Goal: Information Seeking & Learning: Learn about a topic

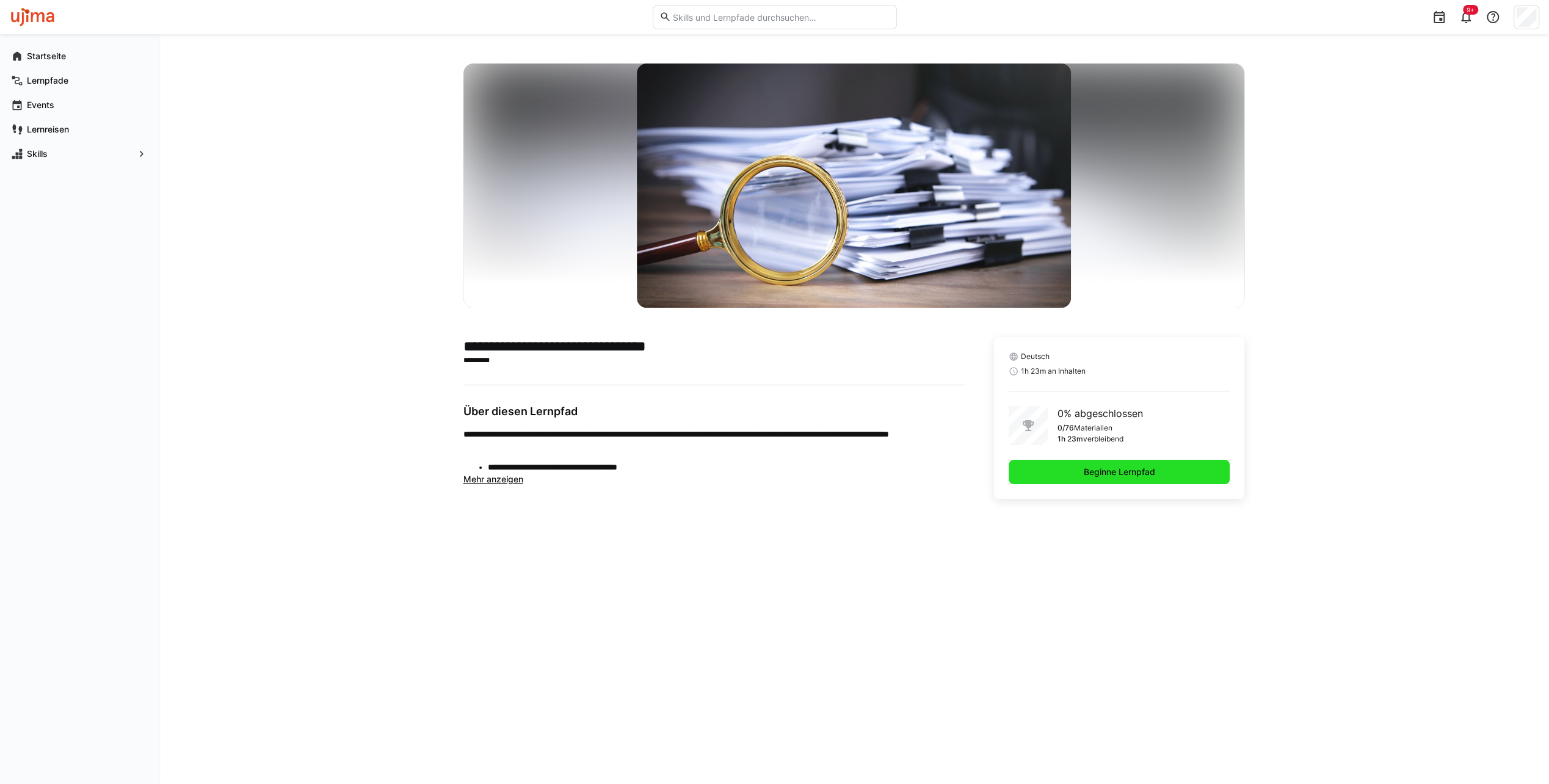
click at [1135, 475] on span "Beginne Lernpfad" at bounding box center [1119, 472] width 75 height 13
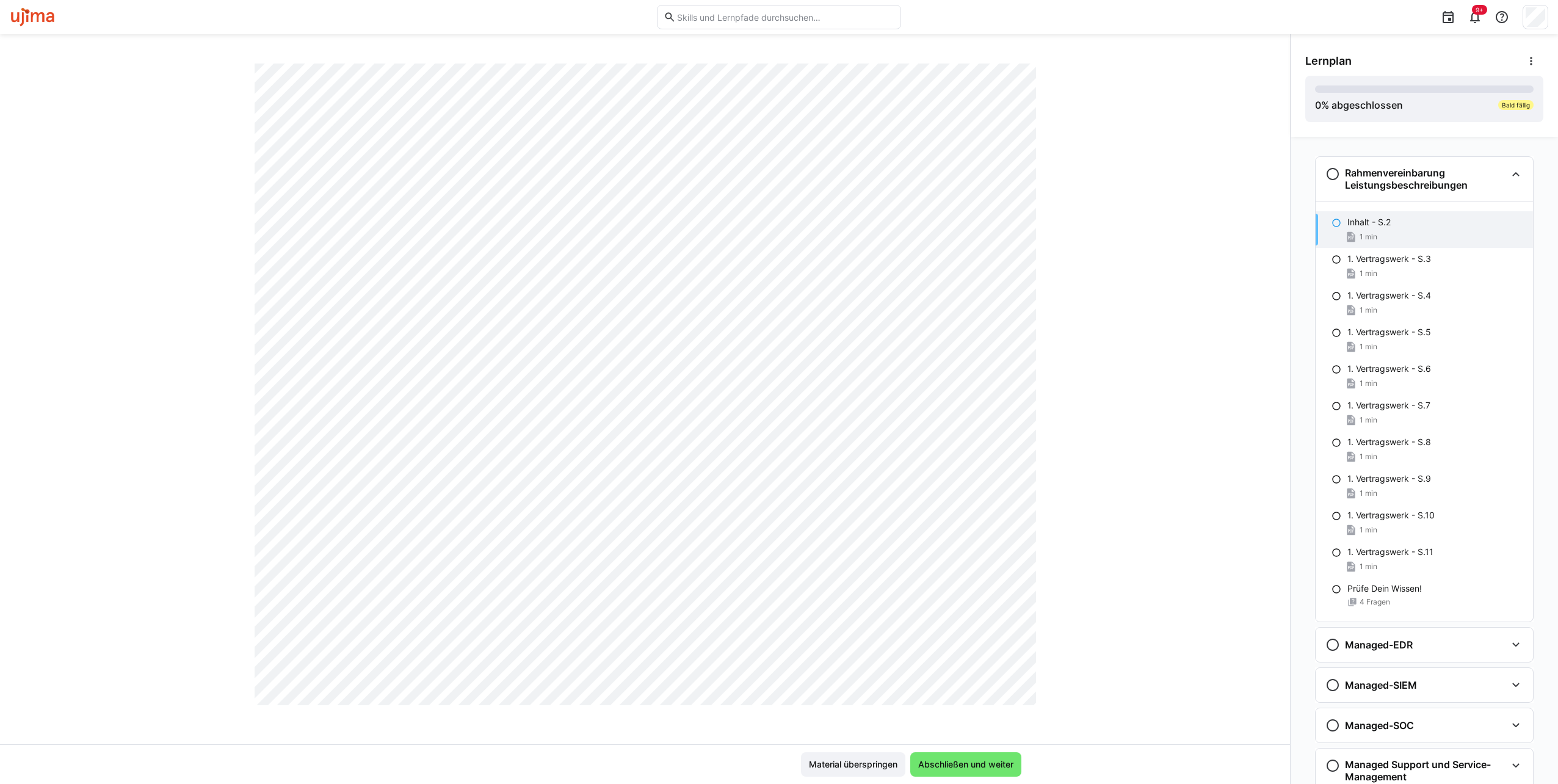
scroll to position [495, 0]
click at [988, 766] on span "Abschließen und weiter" at bounding box center [965, 764] width 99 height 13
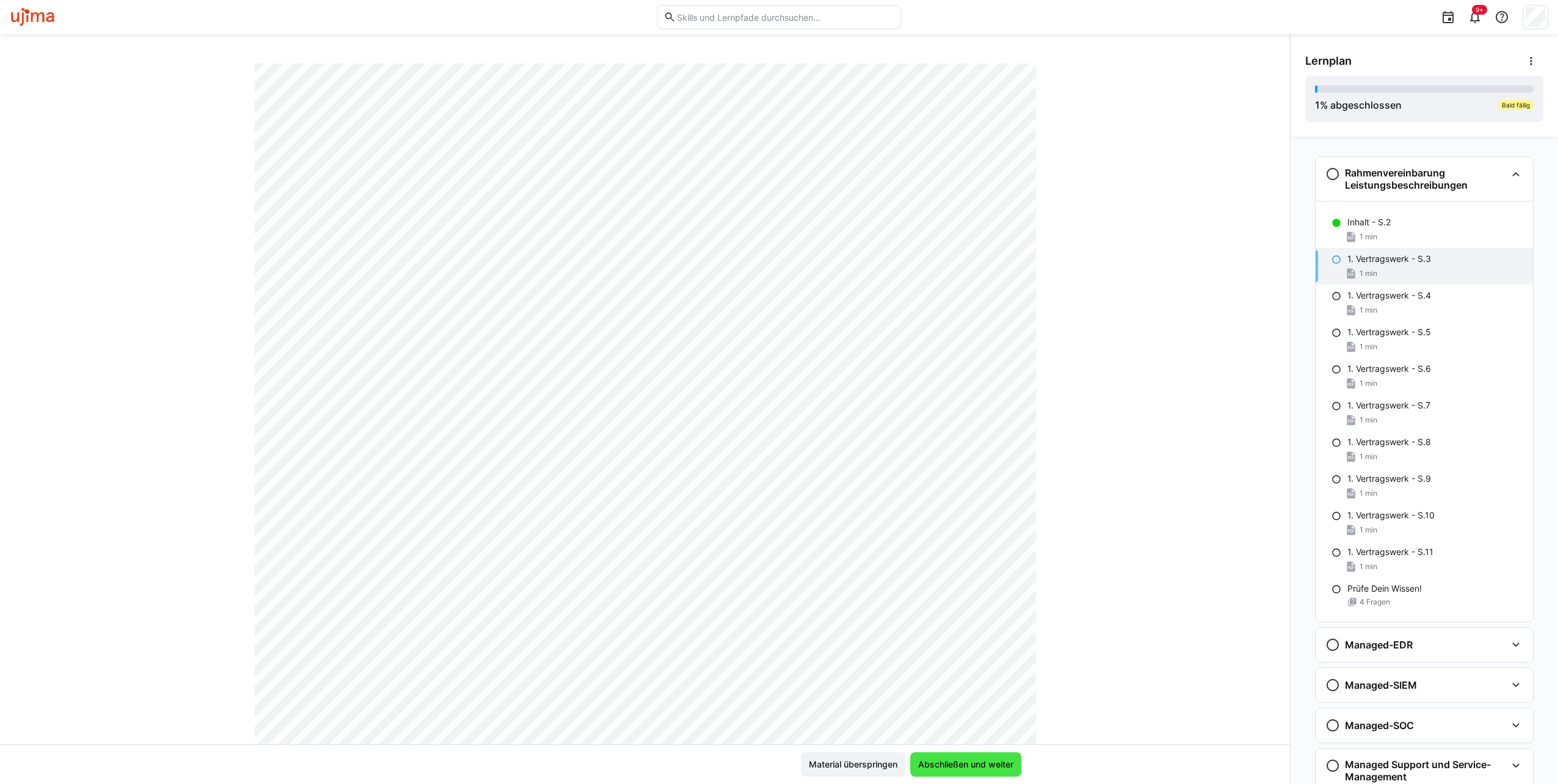
click at [982, 768] on span "Abschließen und weiter" at bounding box center [965, 764] width 99 height 13
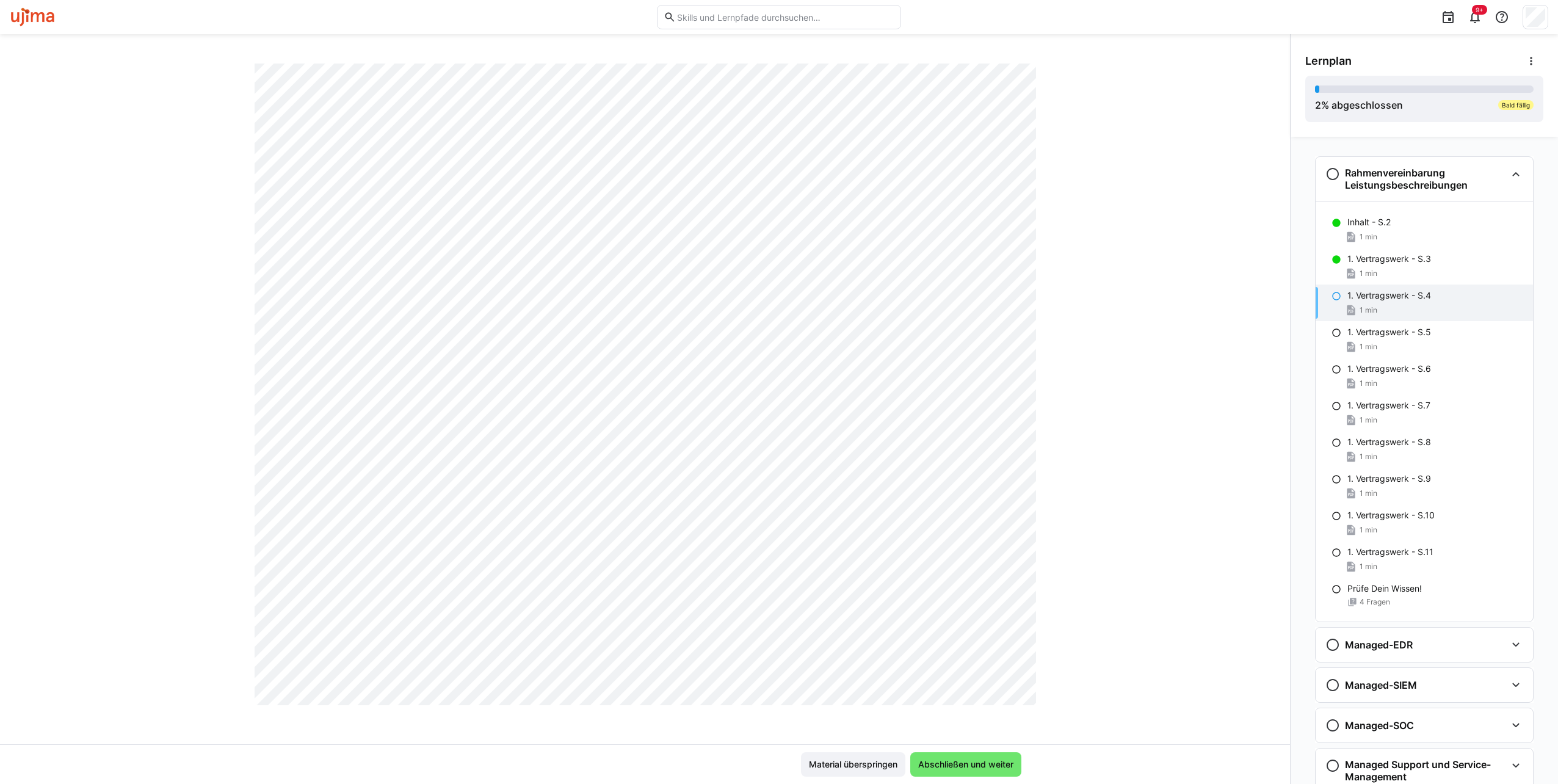
scroll to position [495, 0]
click at [971, 760] on span "Abschließen und weiter" at bounding box center [965, 764] width 99 height 13
click at [953, 764] on span "Abschließen und weiter" at bounding box center [965, 764] width 99 height 13
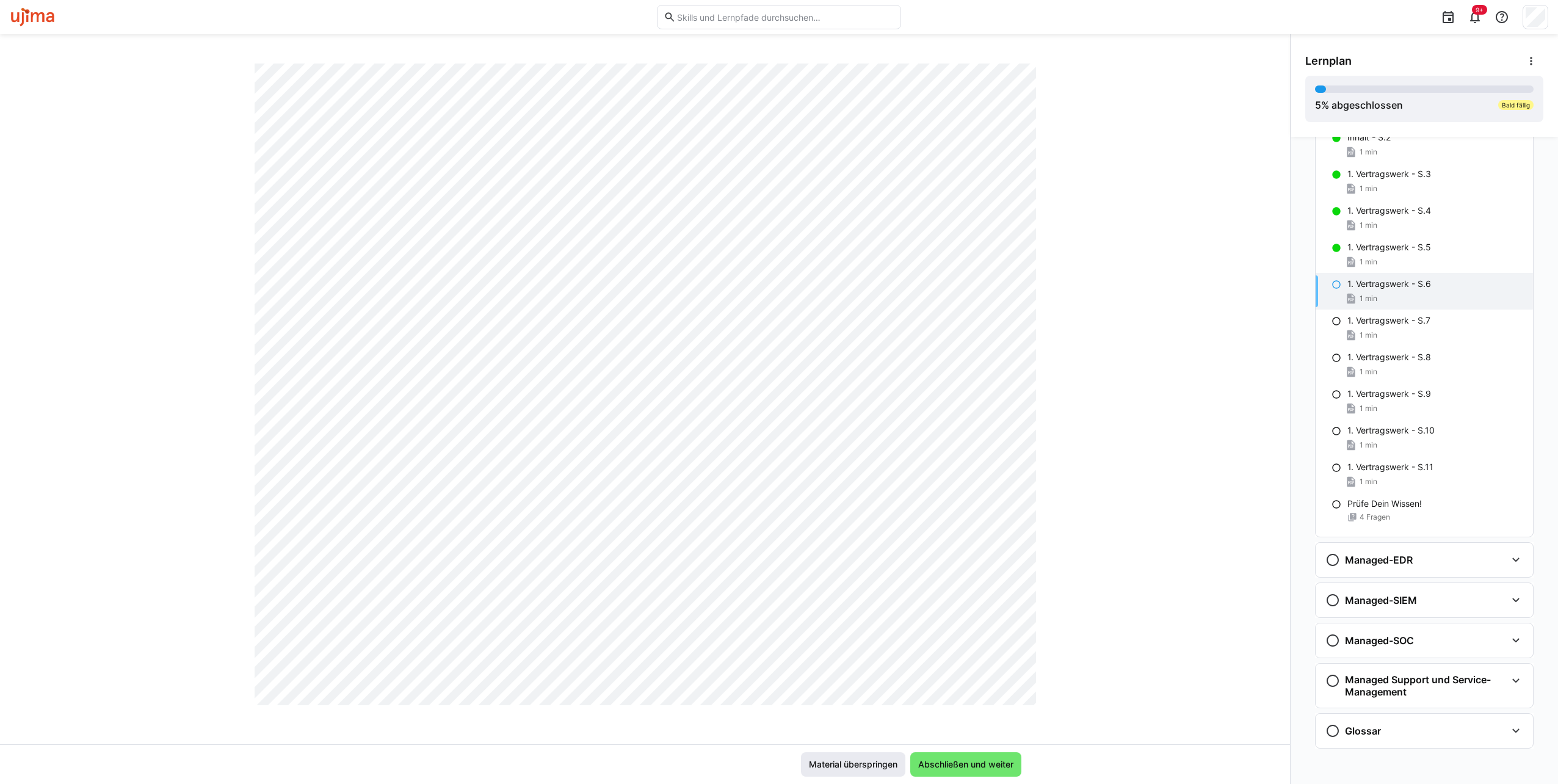
scroll to position [305, 0]
click at [979, 766] on span "Abschließen und weiter" at bounding box center [965, 764] width 99 height 13
click at [957, 768] on span "Abschließen und weiter" at bounding box center [965, 764] width 99 height 13
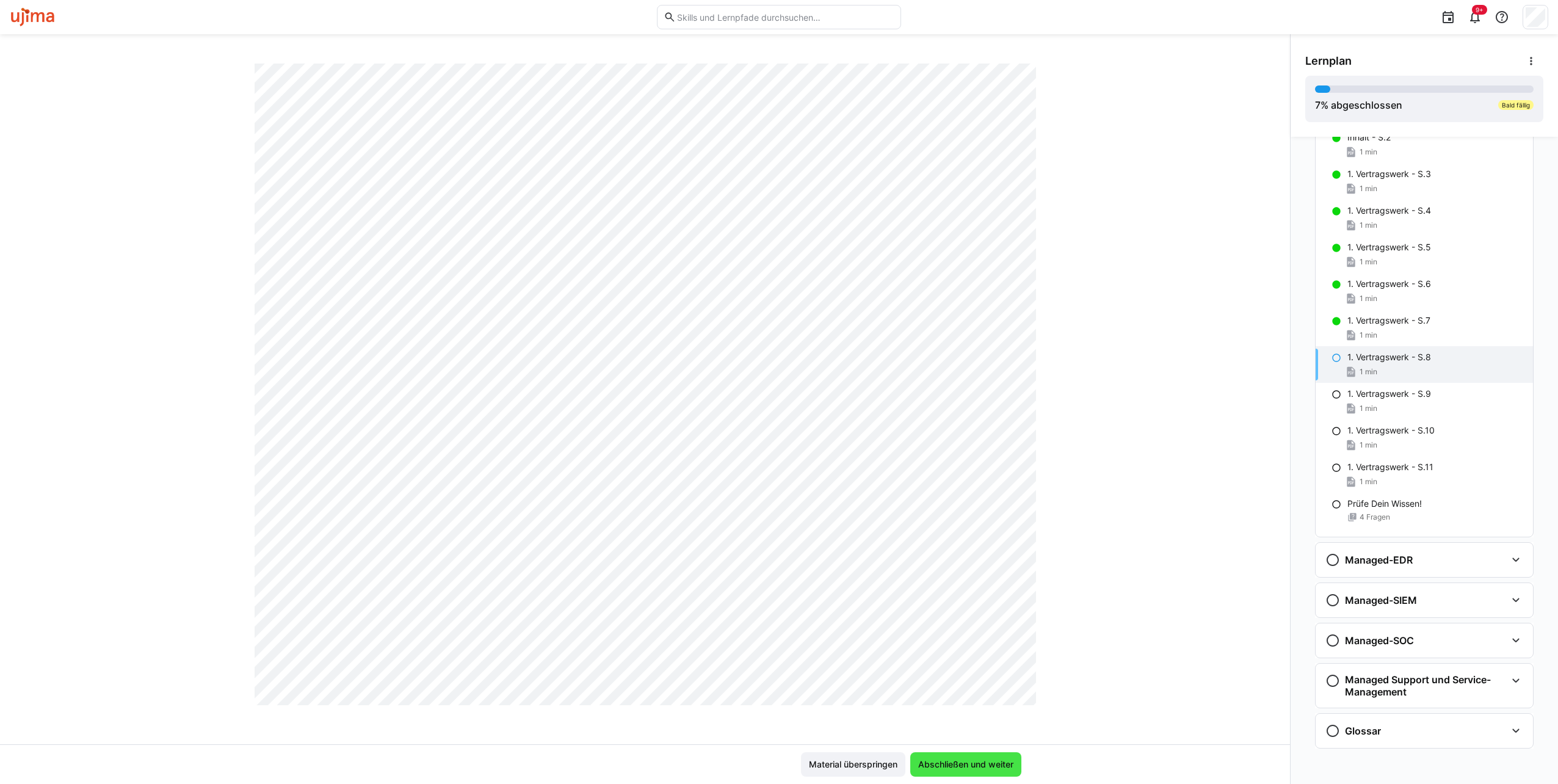
click at [1004, 761] on span "Abschließen und weiter" at bounding box center [965, 764] width 99 height 13
click at [996, 760] on span "Abschließen und weiter" at bounding box center [965, 764] width 99 height 13
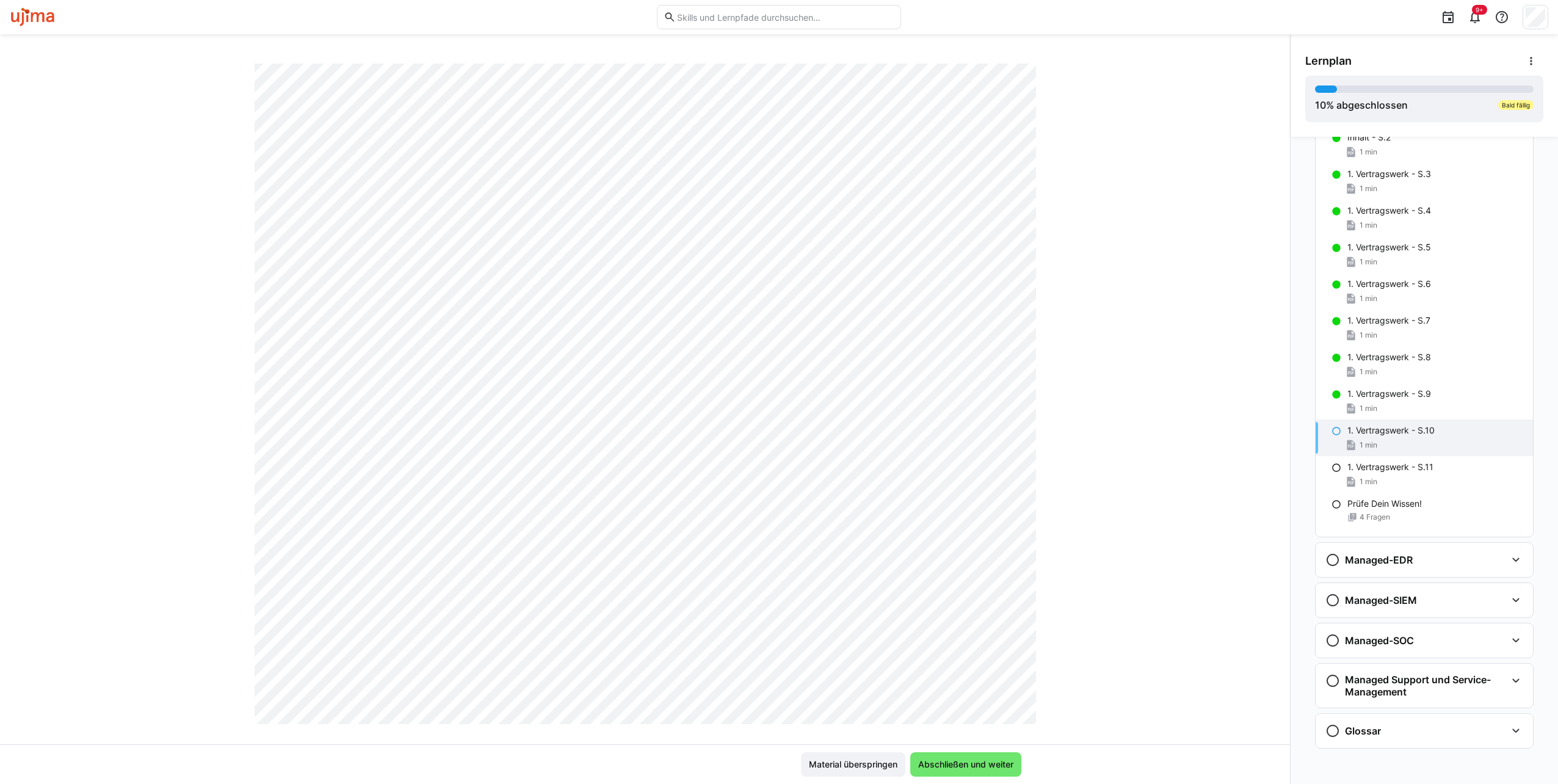
scroll to position [0, 0]
click at [962, 760] on span "Abschließen und weiter" at bounding box center [965, 764] width 99 height 13
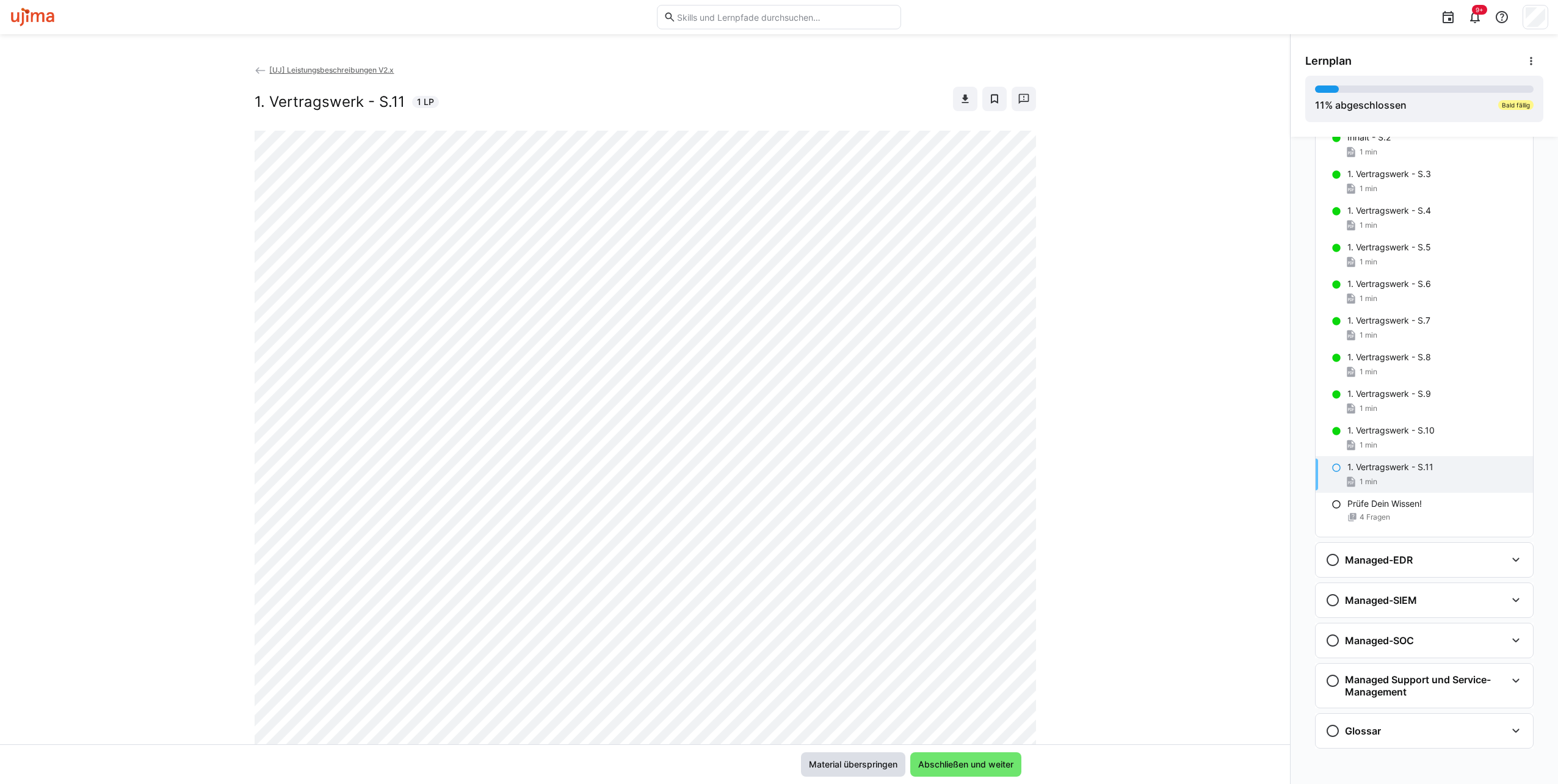
click at [857, 762] on span "Material überspringen" at bounding box center [853, 764] width 93 height 13
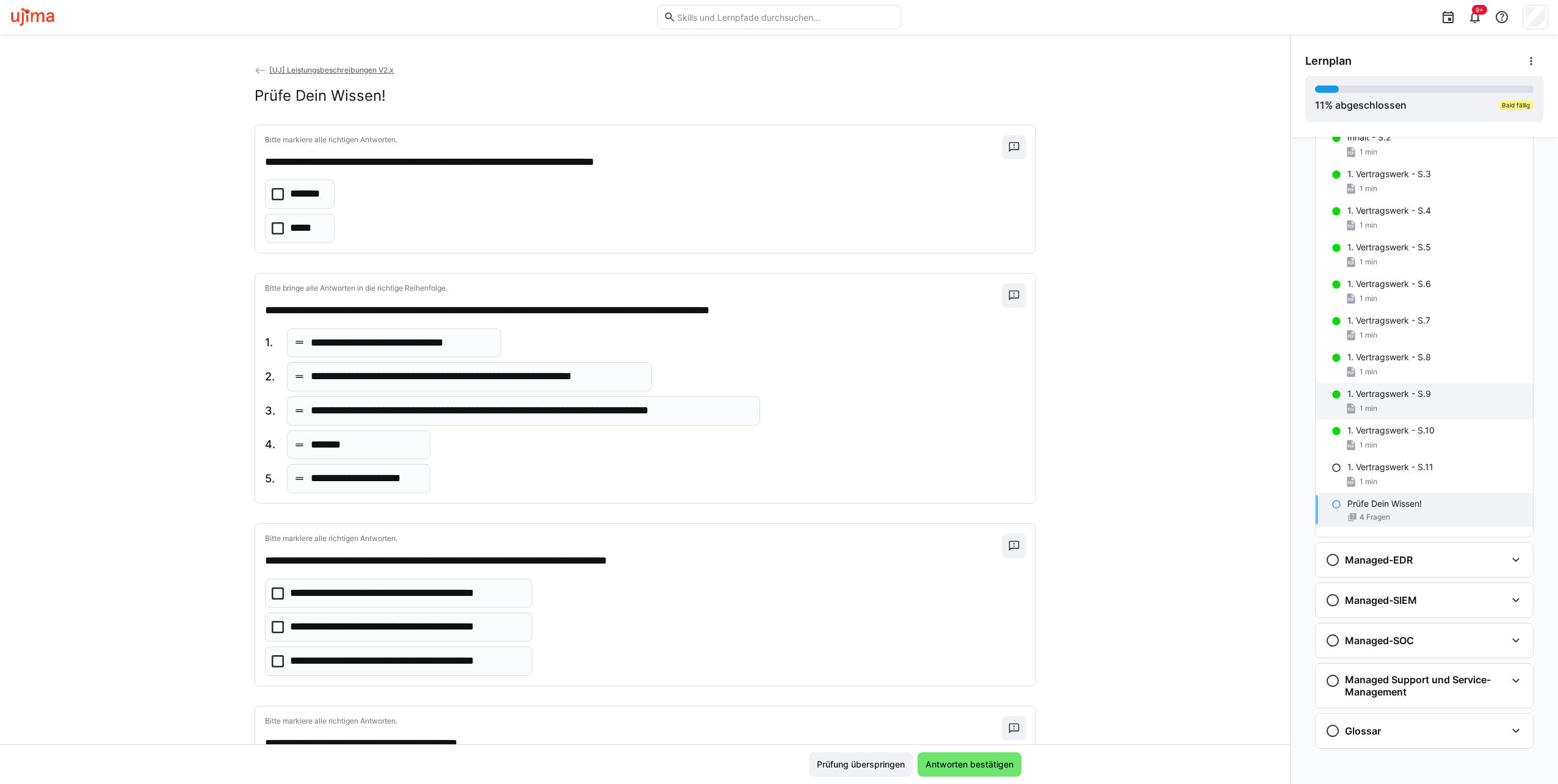
click at [1418, 395] on p "1. Vertragswerk - S.9" at bounding box center [1389, 394] width 84 height 13
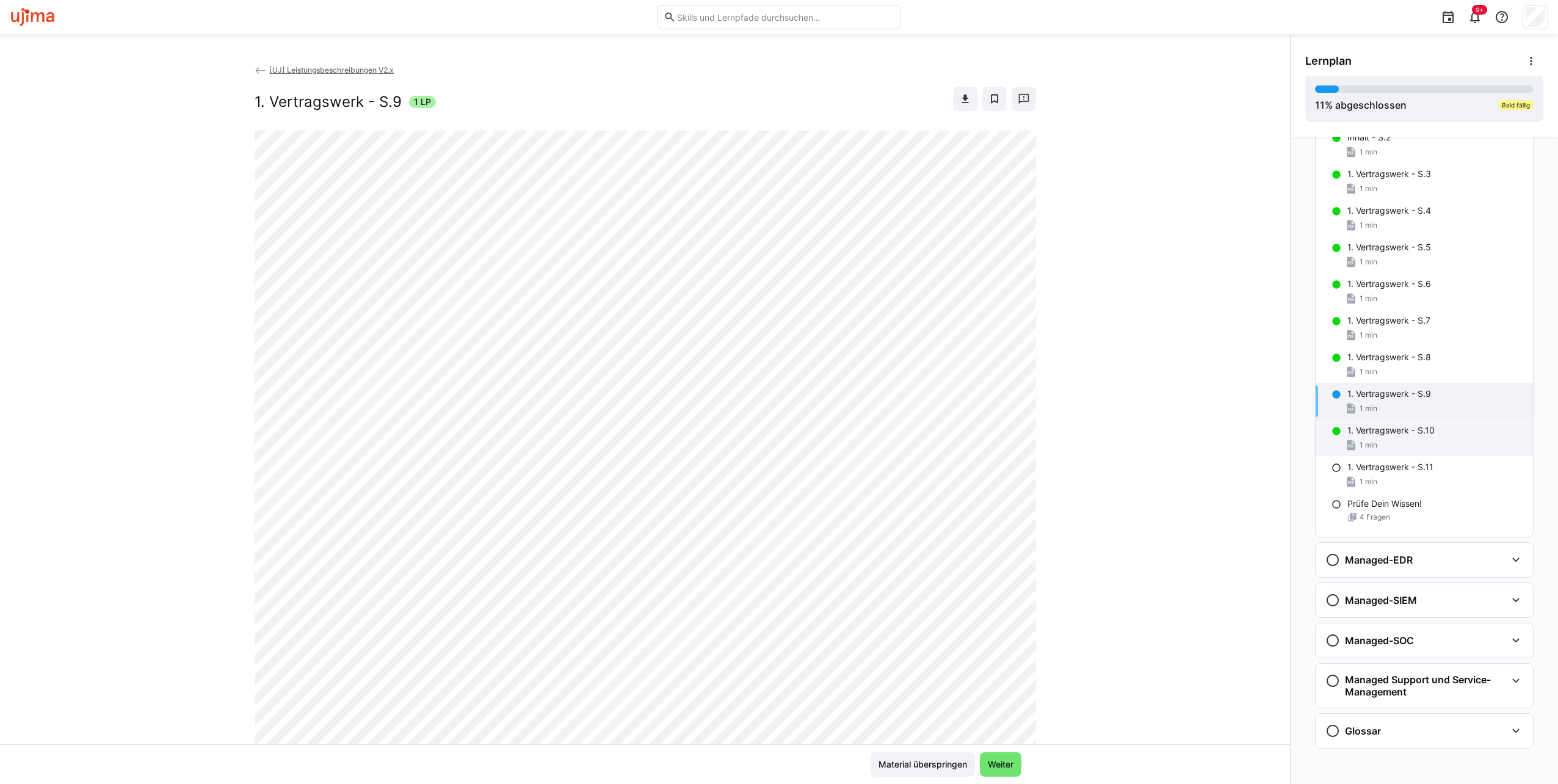
click at [1400, 439] on div "1 min" at bounding box center [1435, 445] width 176 height 13
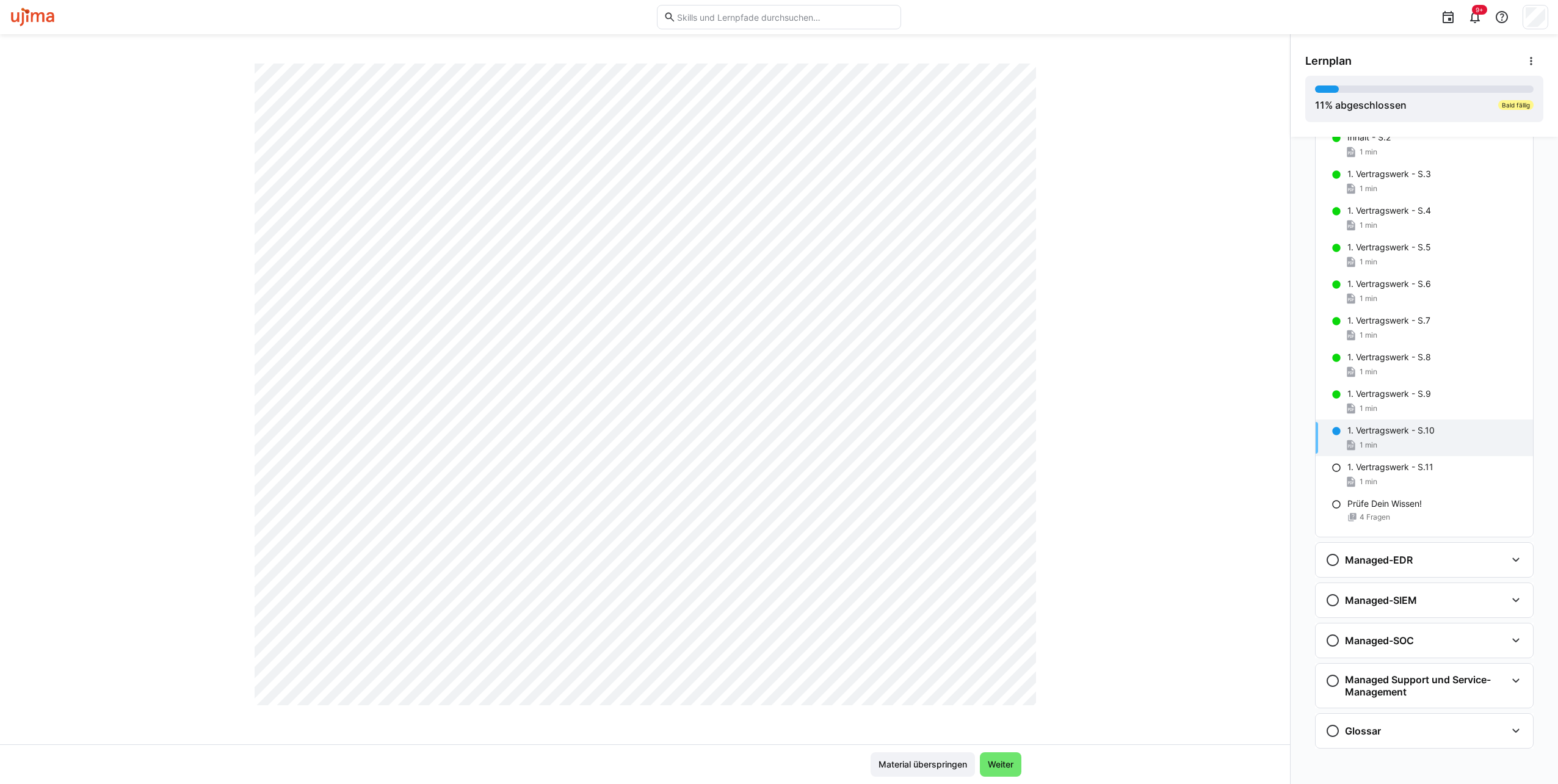
scroll to position [495, 0]
click at [1011, 766] on span "Weiter" at bounding box center [1000, 764] width 29 height 13
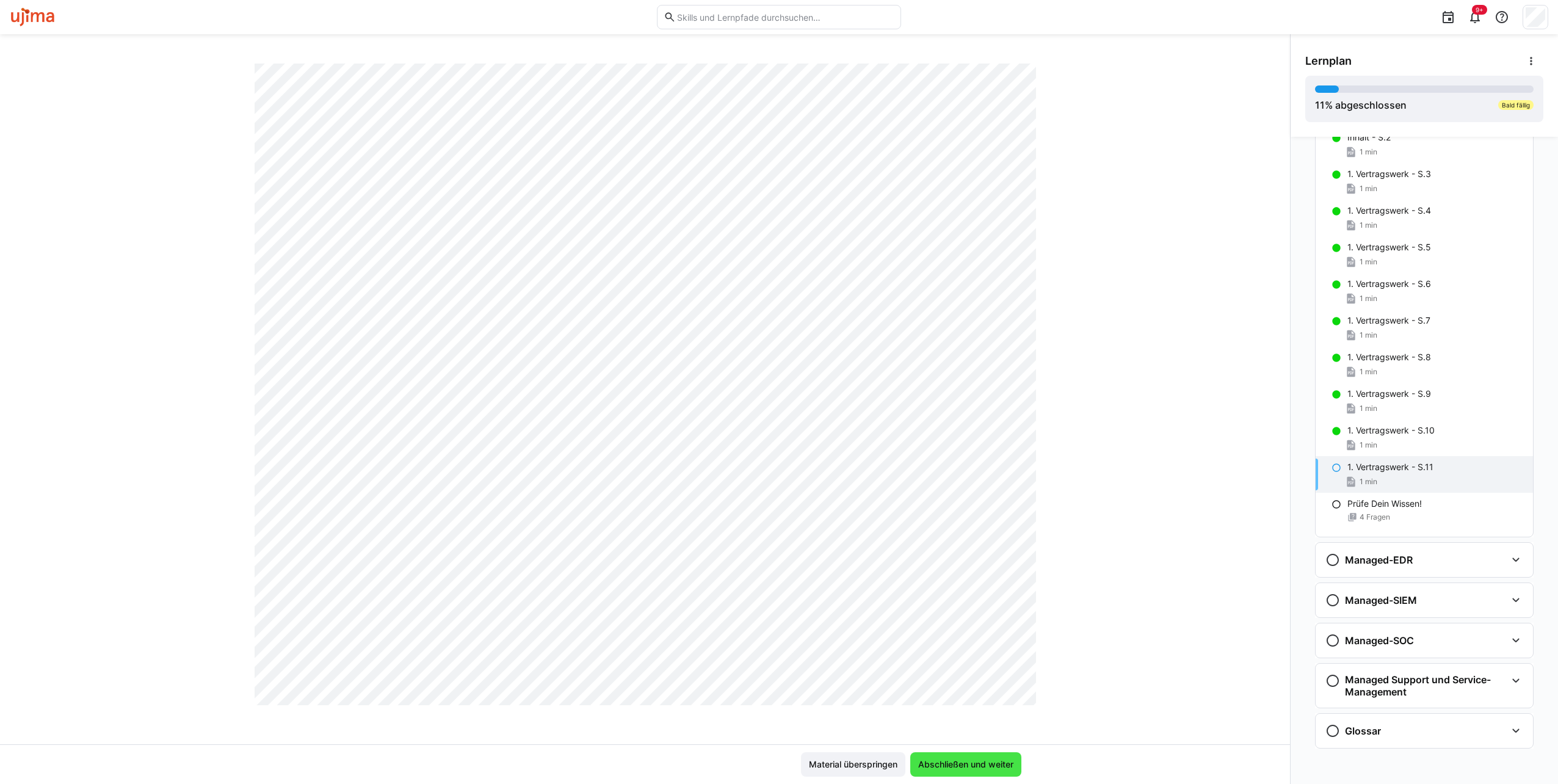
click at [969, 764] on span "Abschließen und weiter" at bounding box center [965, 764] width 99 height 13
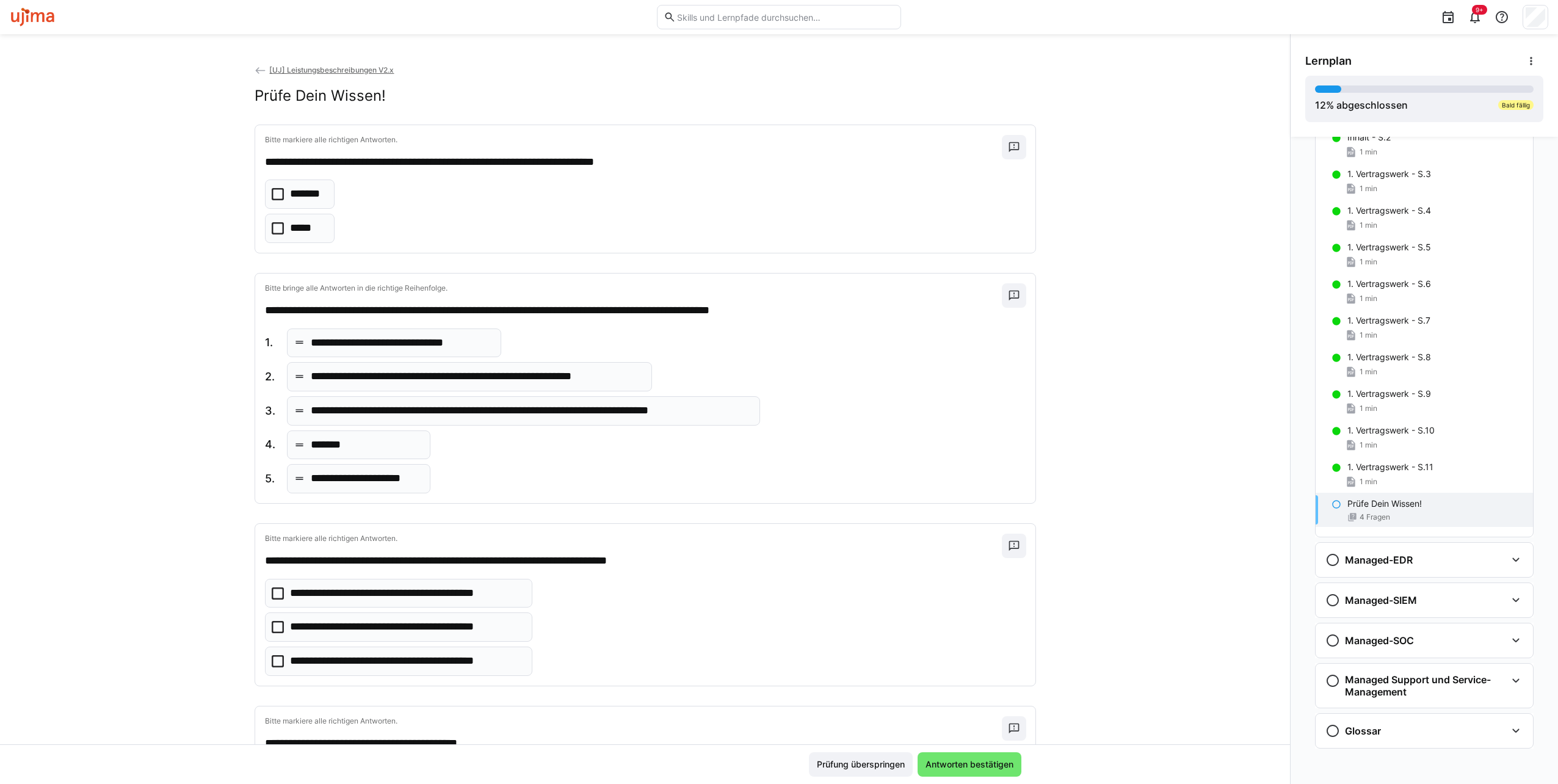
click at [271, 193] on icon at bounding box center [278, 194] width 13 height 13
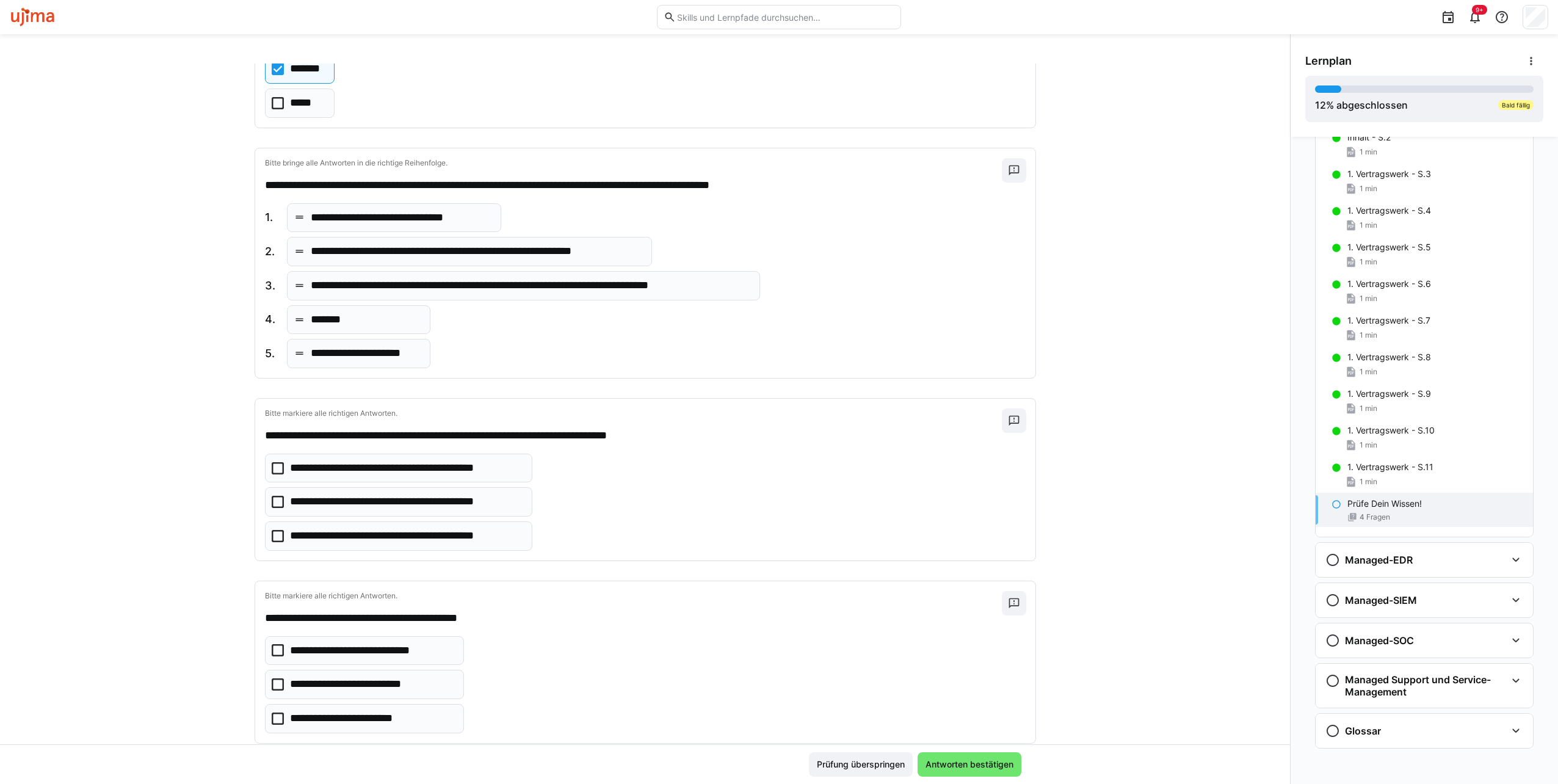
scroll to position [146, 0]
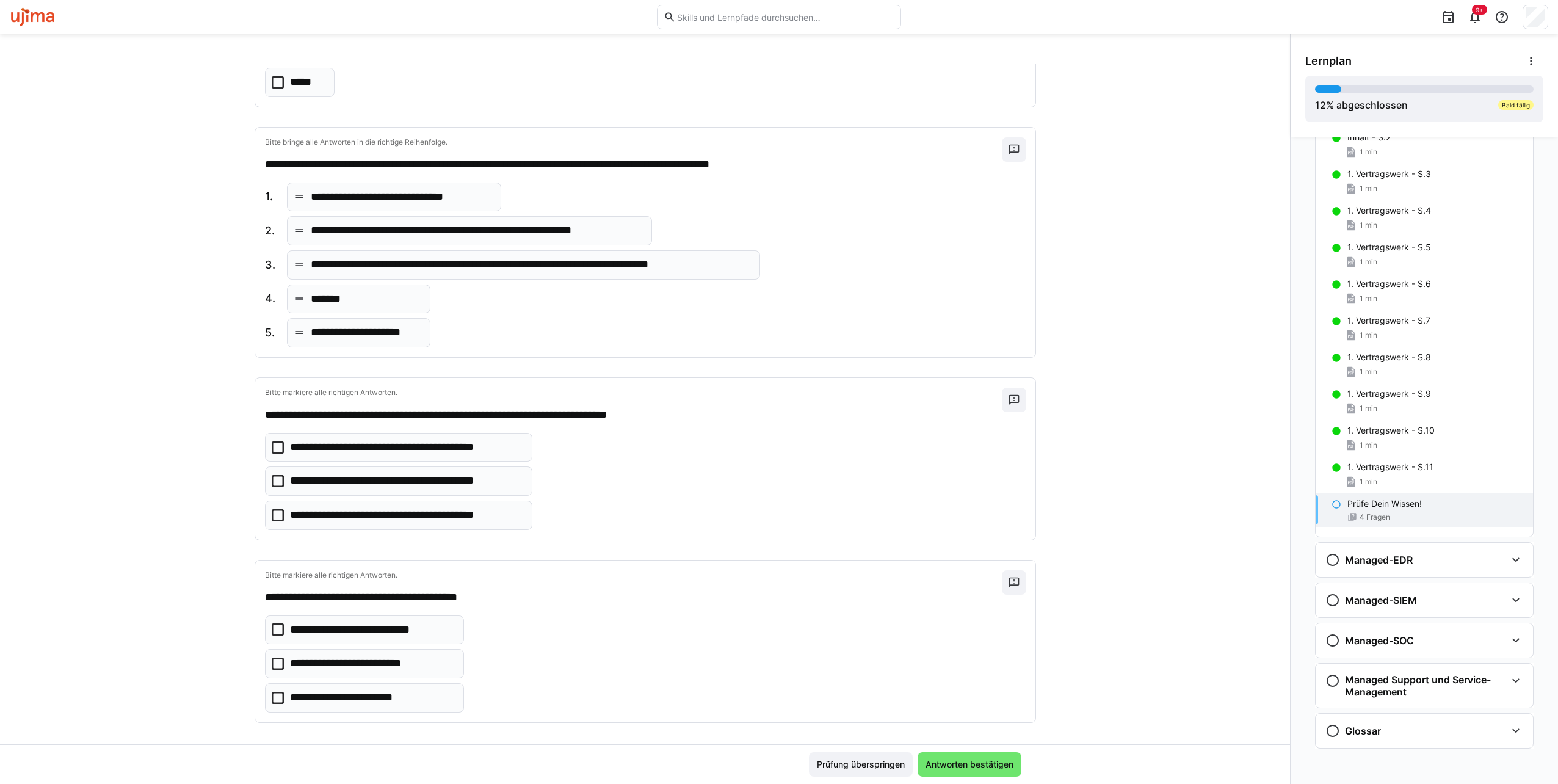
click at [271, 475] on icon at bounding box center [278, 481] width 13 height 13
click at [271, 657] on icon at bounding box center [278, 663] width 13 height 13
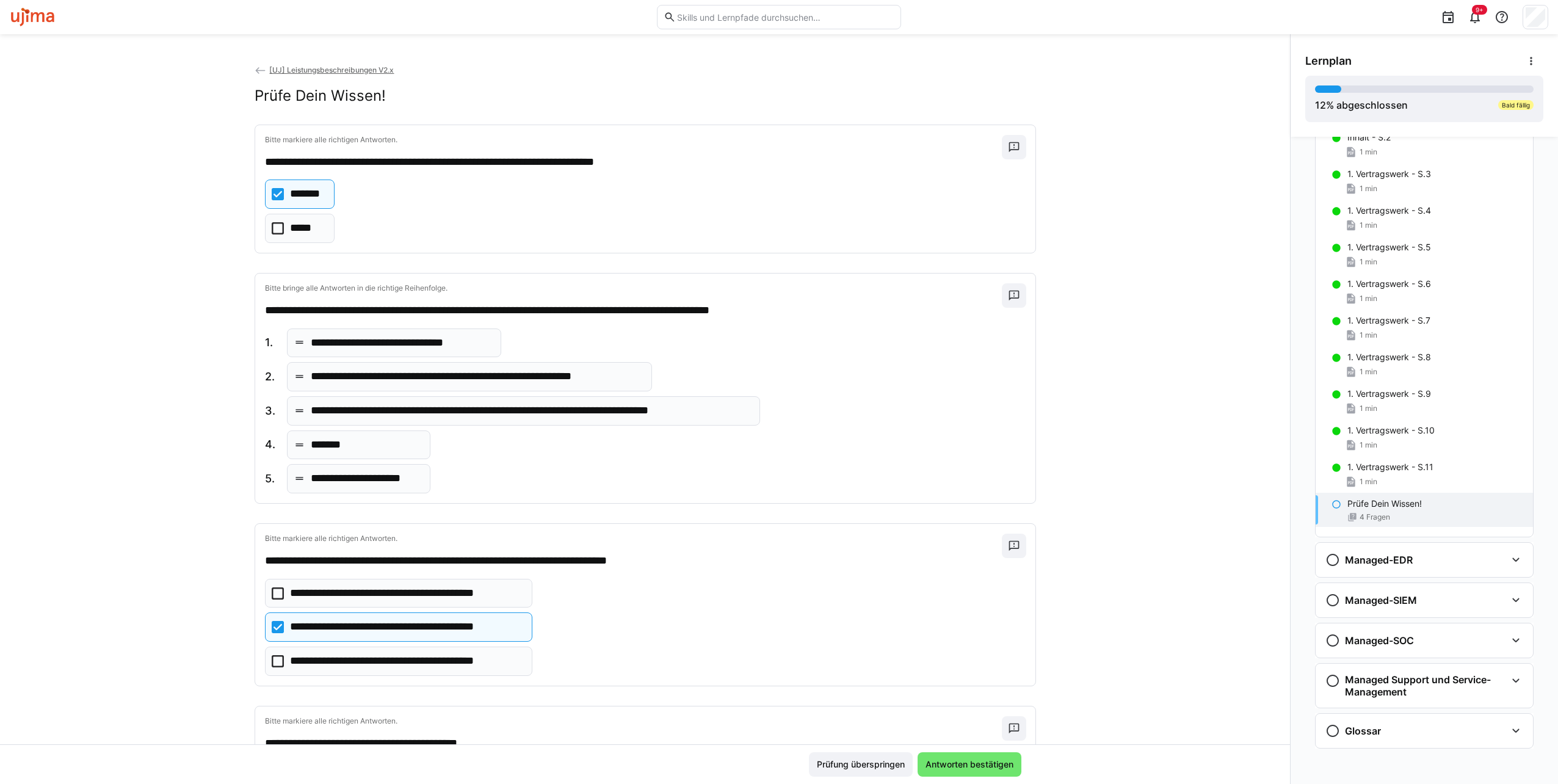
click at [518, 378] on p "**********" at bounding box center [476, 376] width 332 height 16
drag, startPoint x: 516, startPoint y: 408, endPoint x: 526, endPoint y: 368, distance: 41.2
drag, startPoint x: 382, startPoint y: 482, endPoint x: 395, endPoint y: 443, distance: 41.1
drag, startPoint x: 481, startPoint y: 411, endPoint x: 492, endPoint y: 377, distance: 35.7
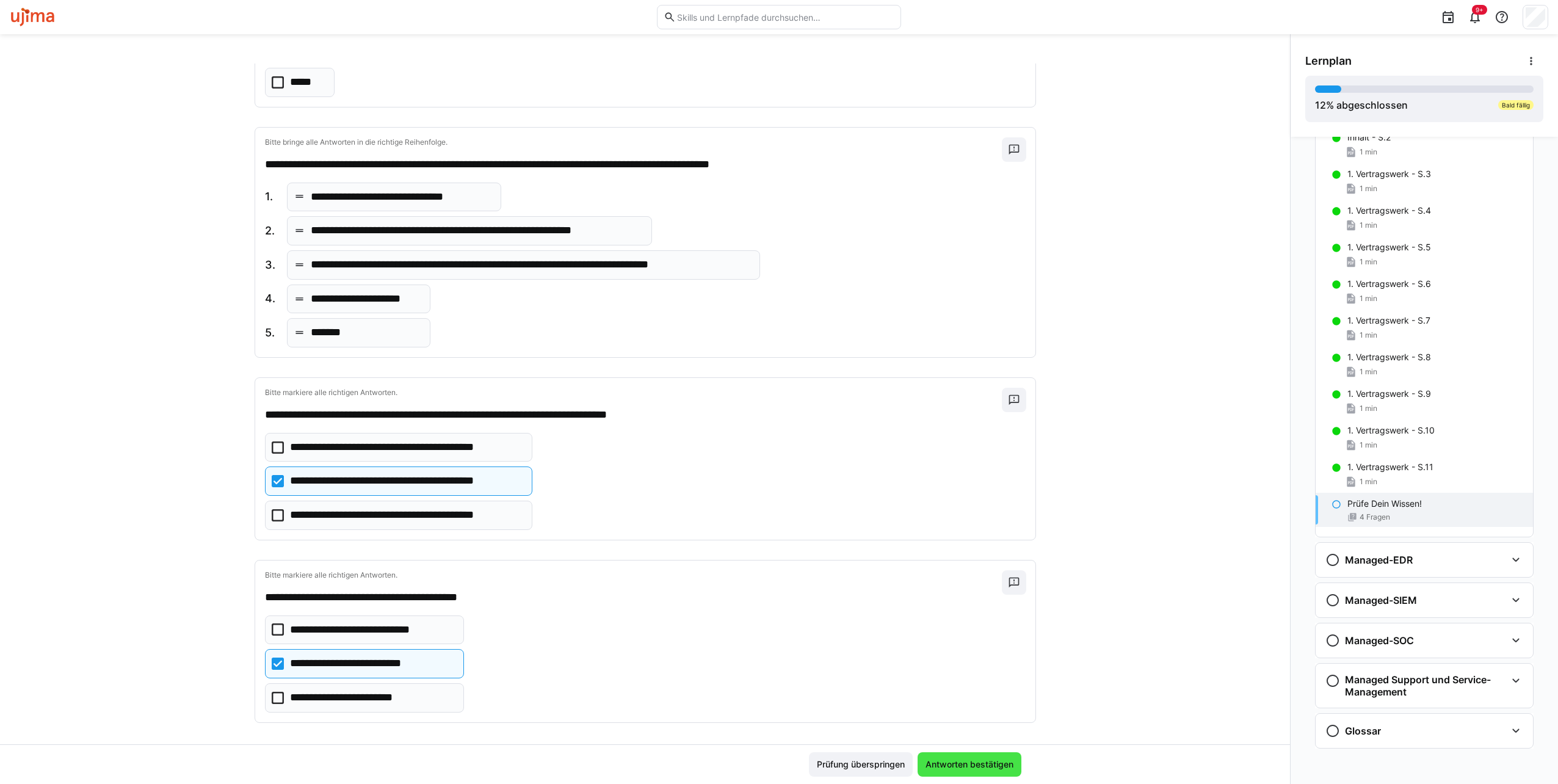
click at [1008, 768] on span "Antworten bestätigen" at bounding box center [969, 764] width 92 height 13
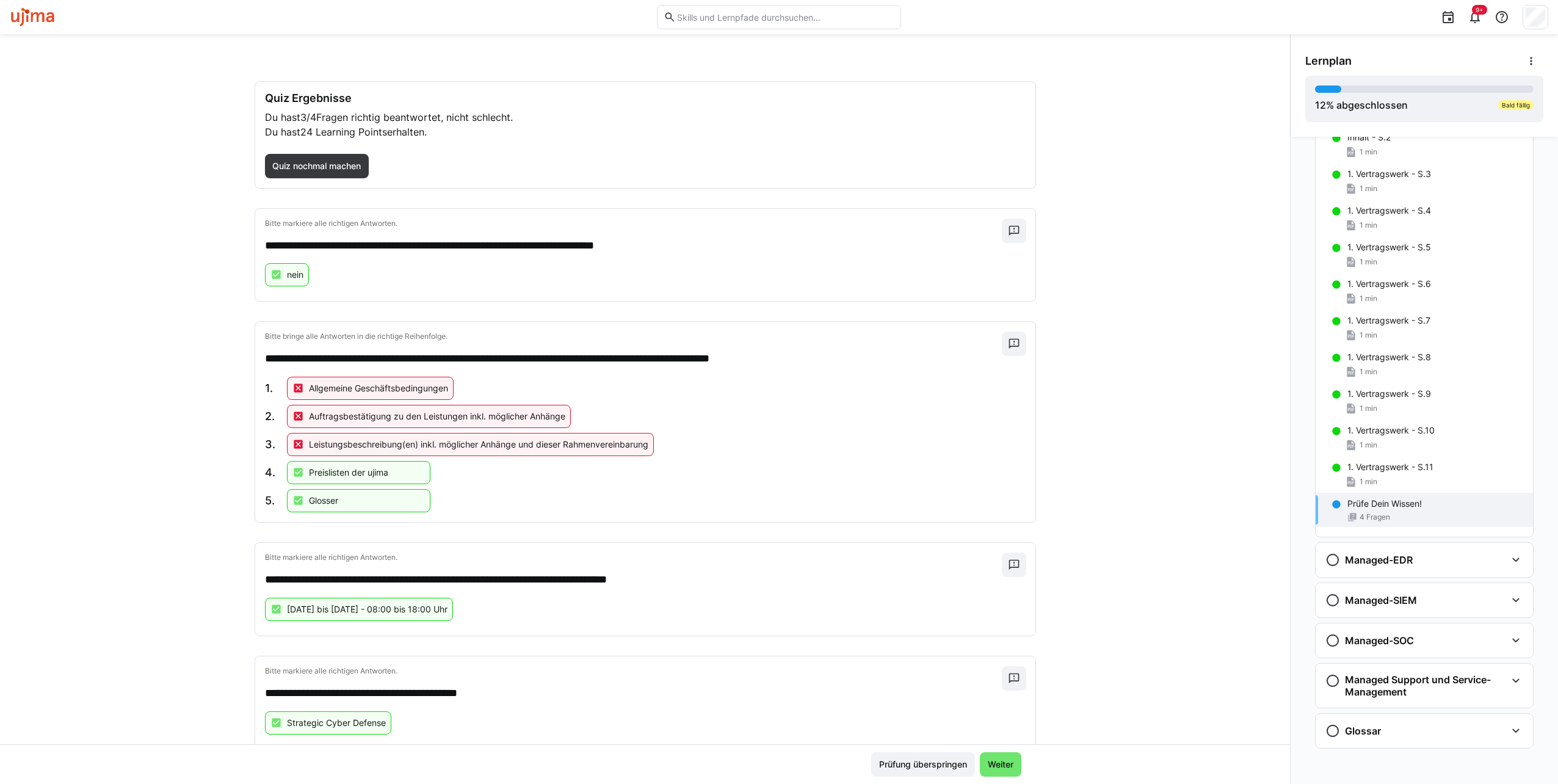
scroll to position [71, 0]
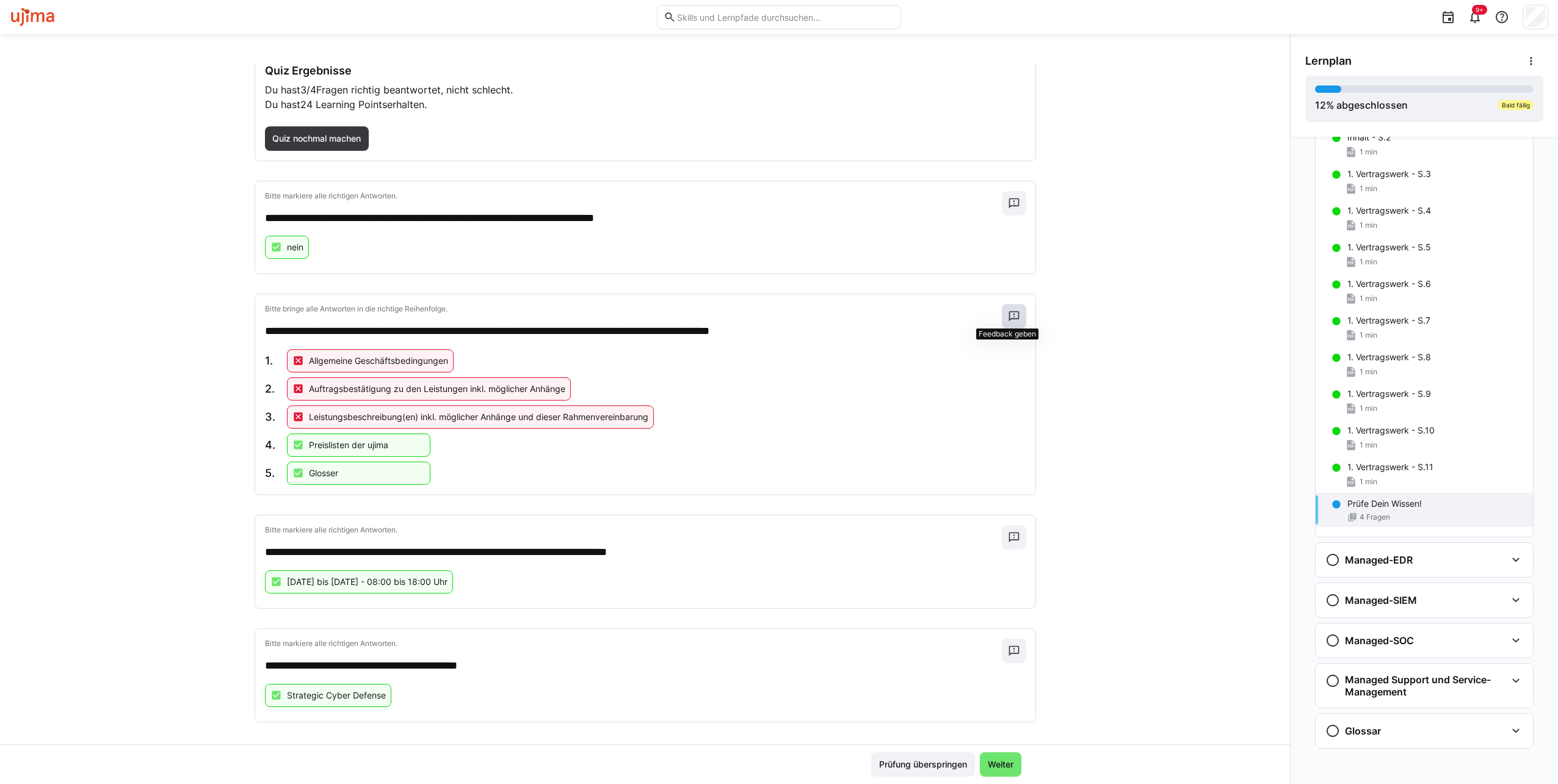
click at [1011, 320] on span at bounding box center [1013, 316] width 24 height 24
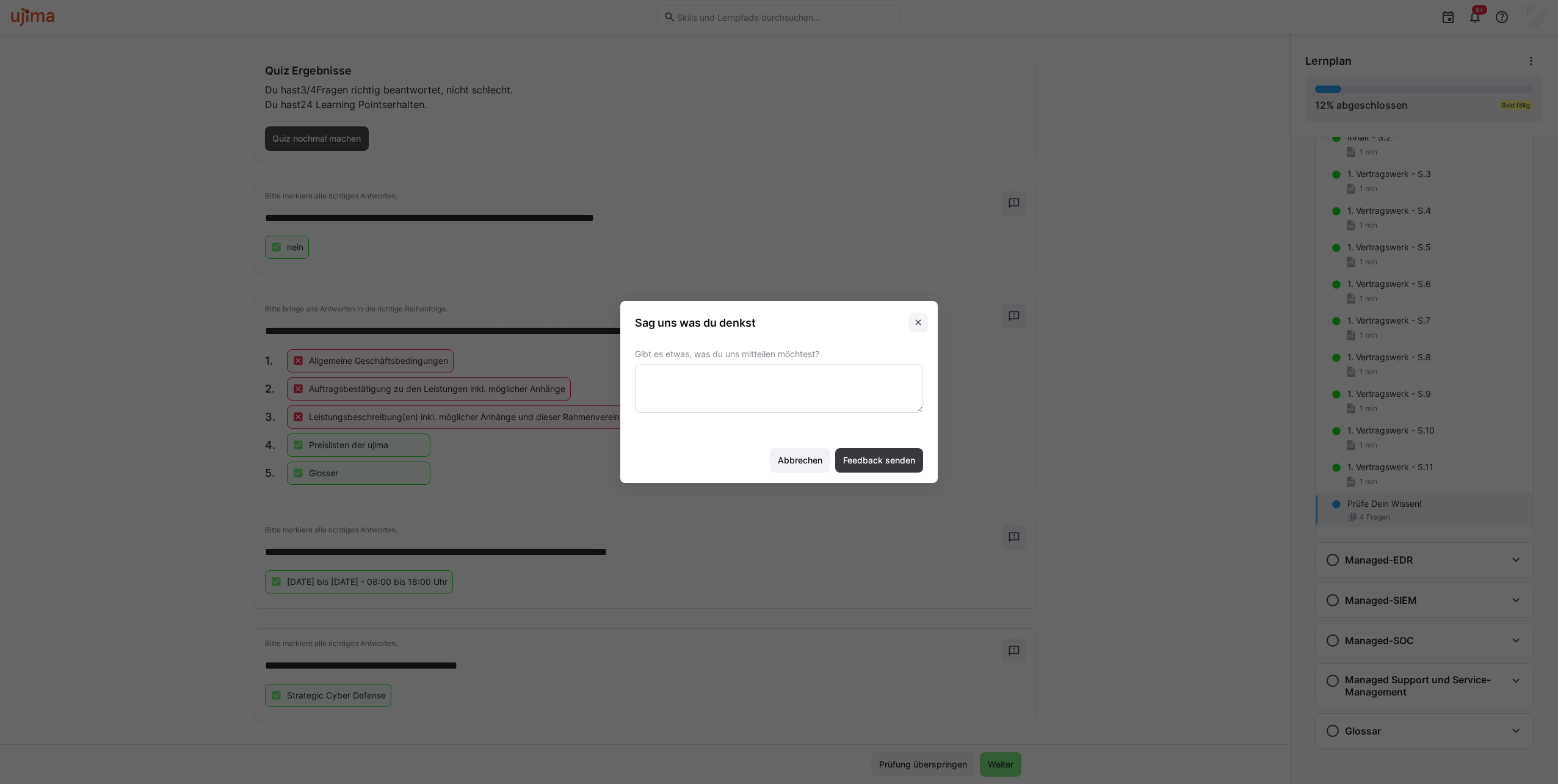
click at [918, 314] on span at bounding box center [917, 322] width 20 height 20
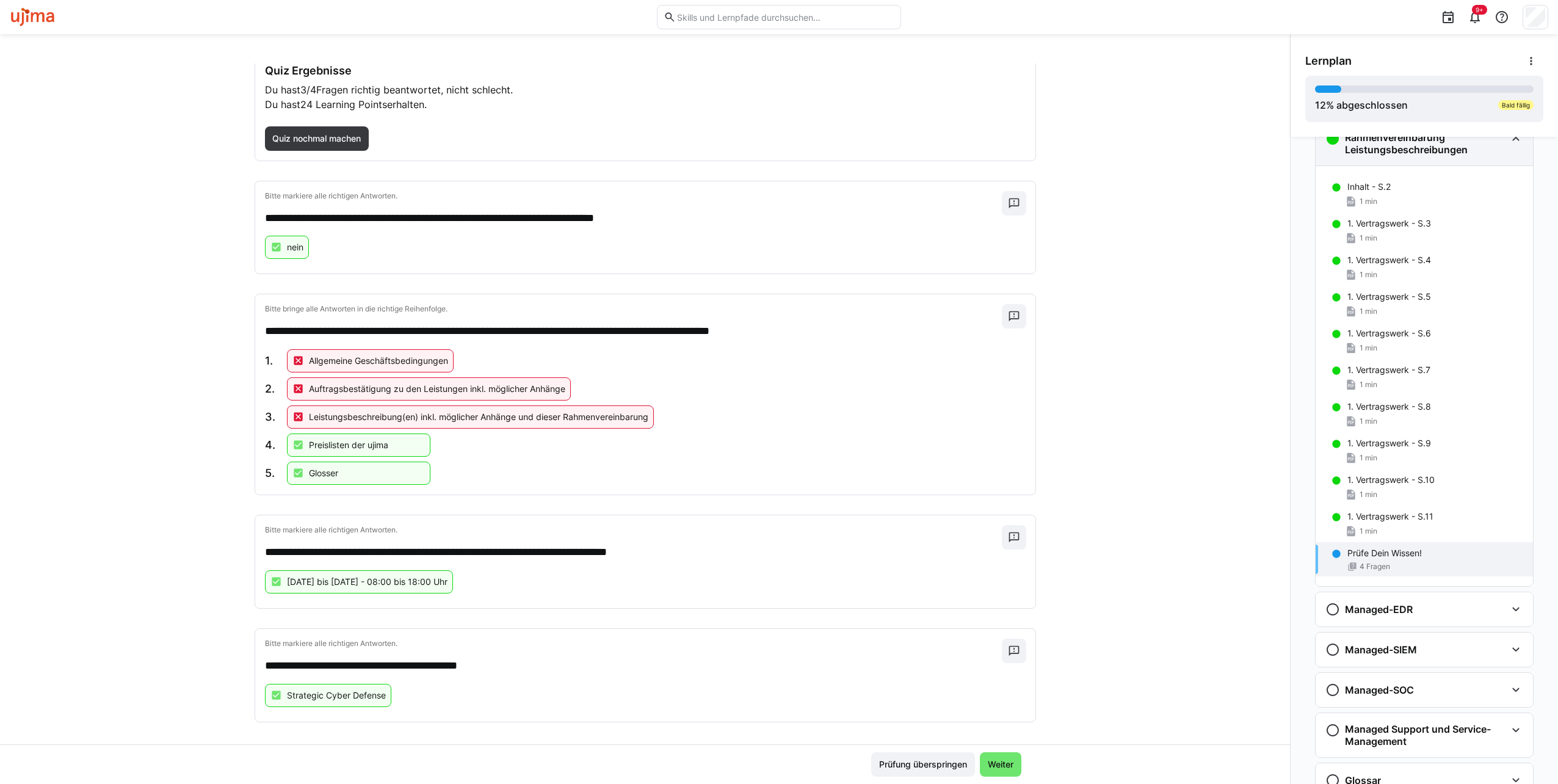
scroll to position [0, 0]
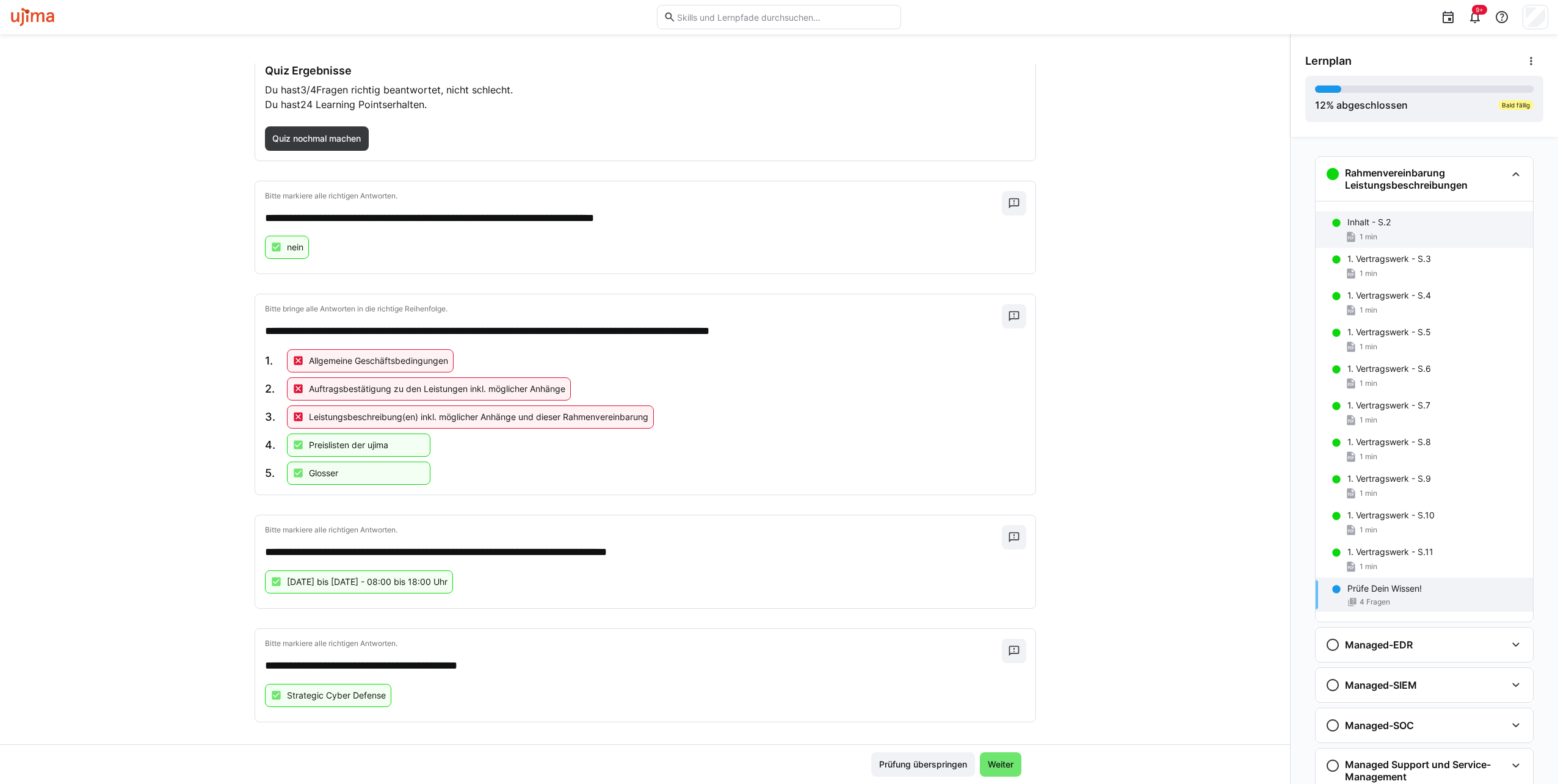
click at [1385, 224] on div "Inhalt - S.2" at bounding box center [1435, 223] width 176 height 13
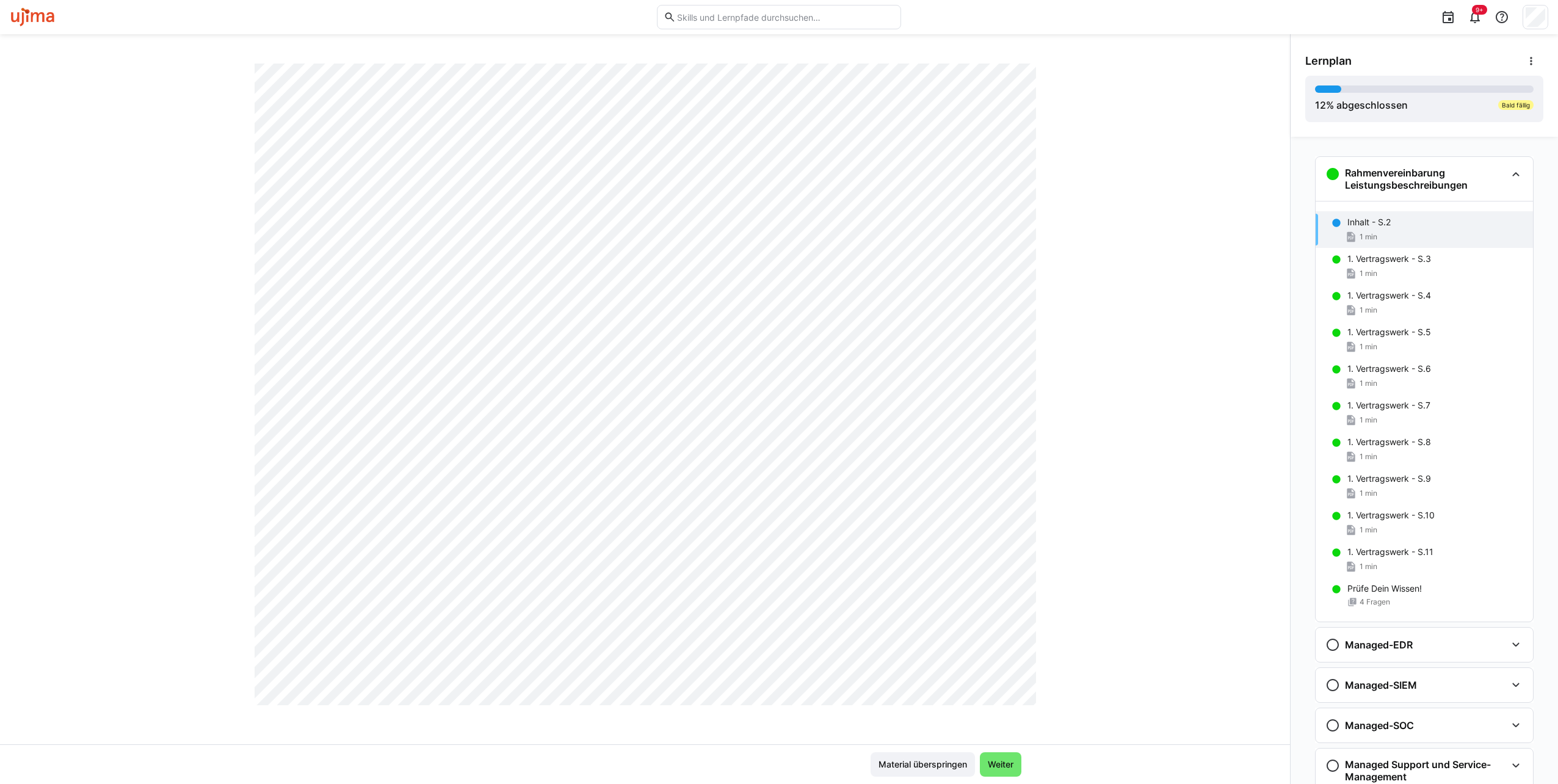
scroll to position [495, 0]
click at [1378, 591] on p "Prüfe Dein Wissen!" at bounding box center [1384, 589] width 74 height 13
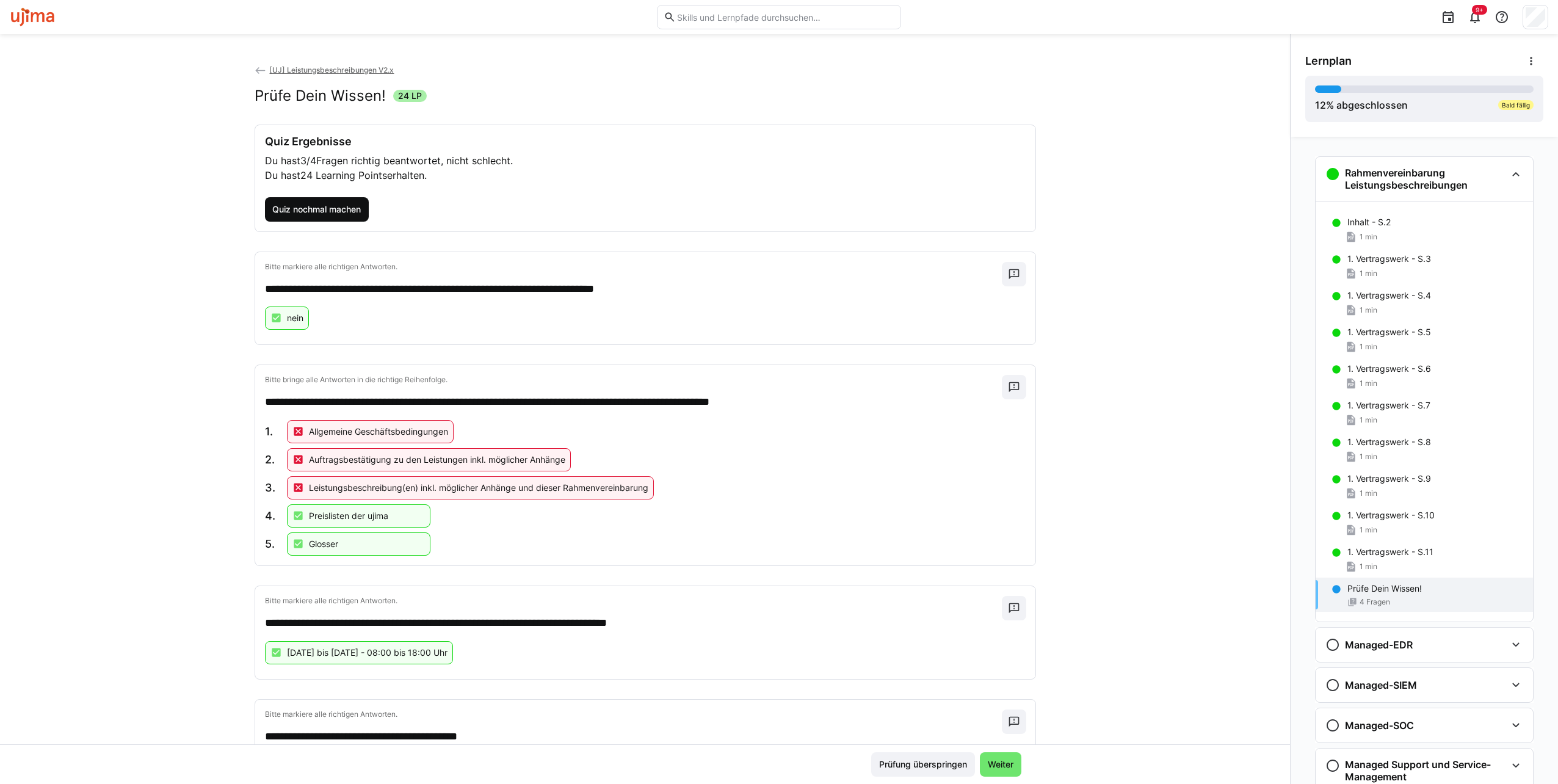
click at [302, 205] on span "Quiz nochmal machen" at bounding box center [317, 209] width 93 height 13
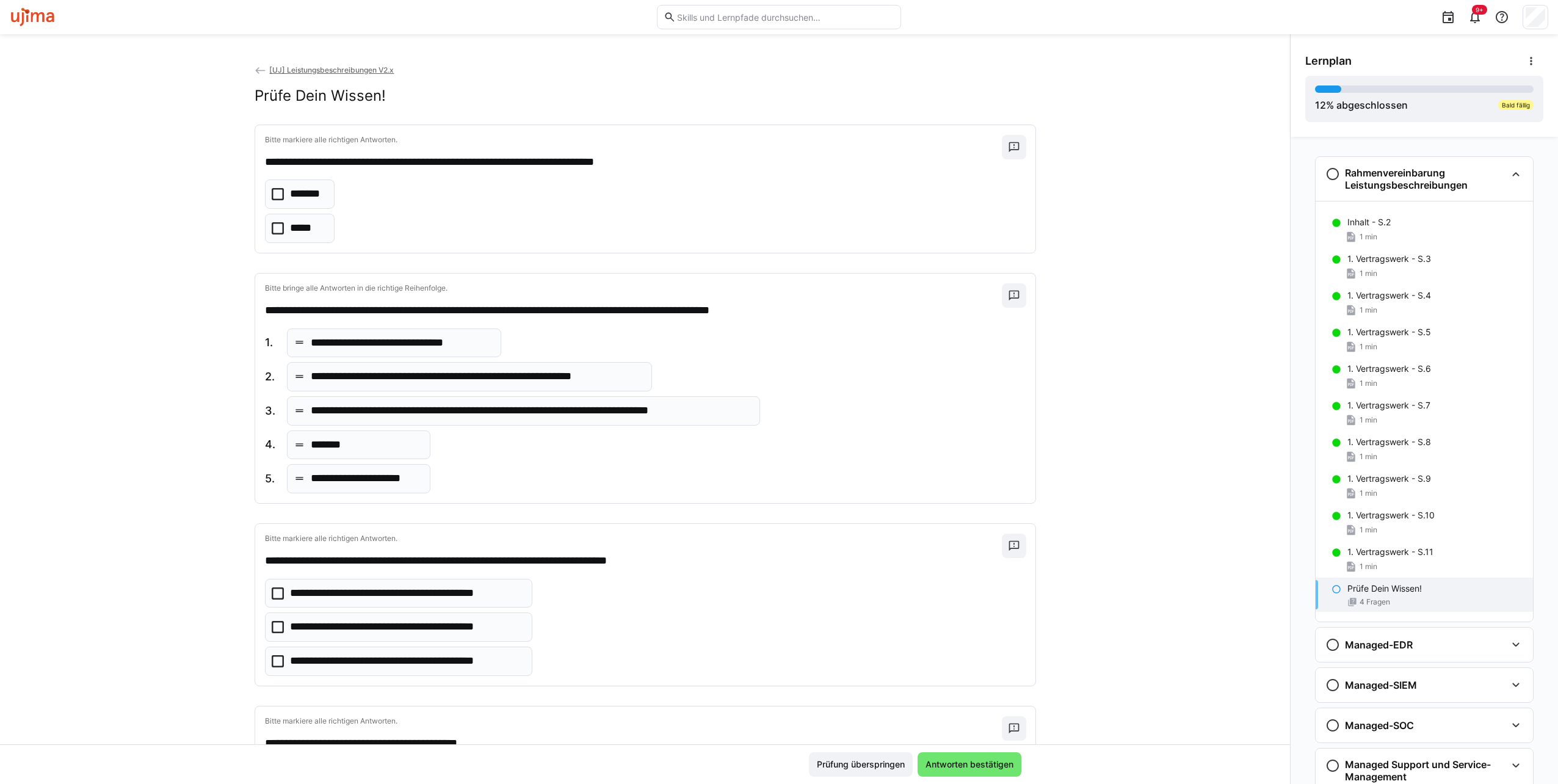
click at [272, 193] on icon at bounding box center [278, 194] width 13 height 13
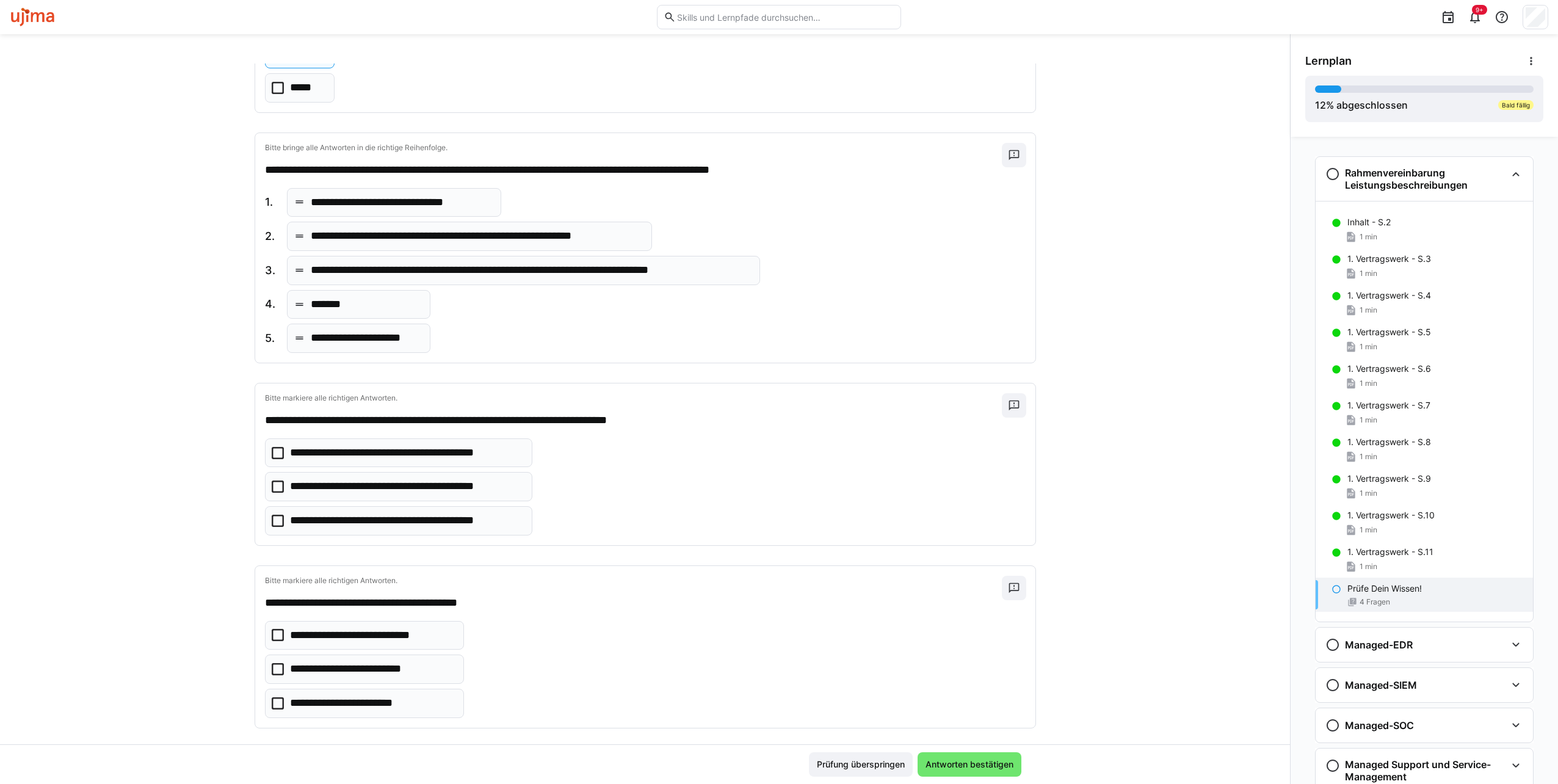
scroll to position [146, 0]
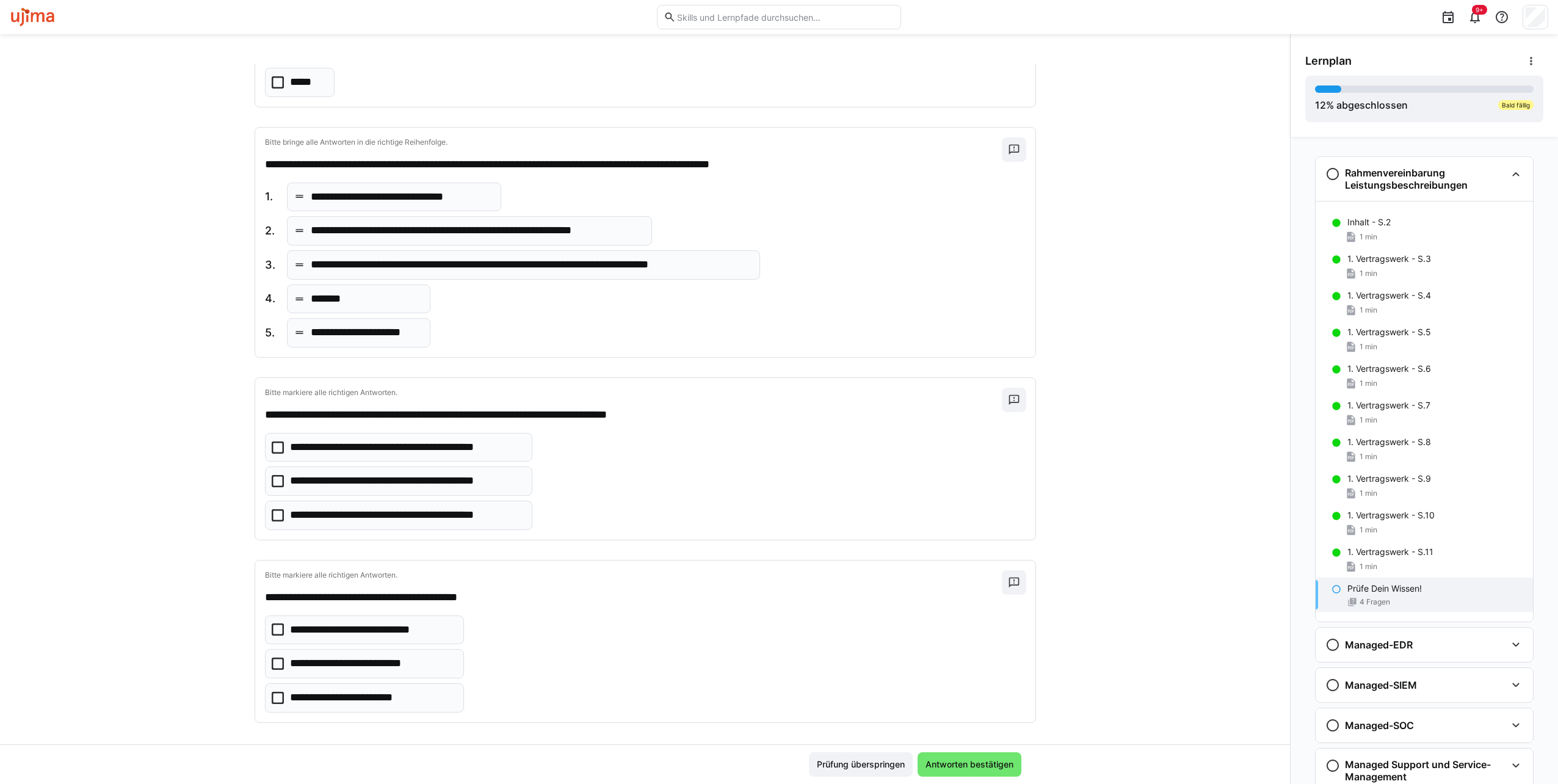
click at [271, 482] on icon at bounding box center [278, 481] width 13 height 13
click at [271, 657] on icon at bounding box center [278, 663] width 13 height 13
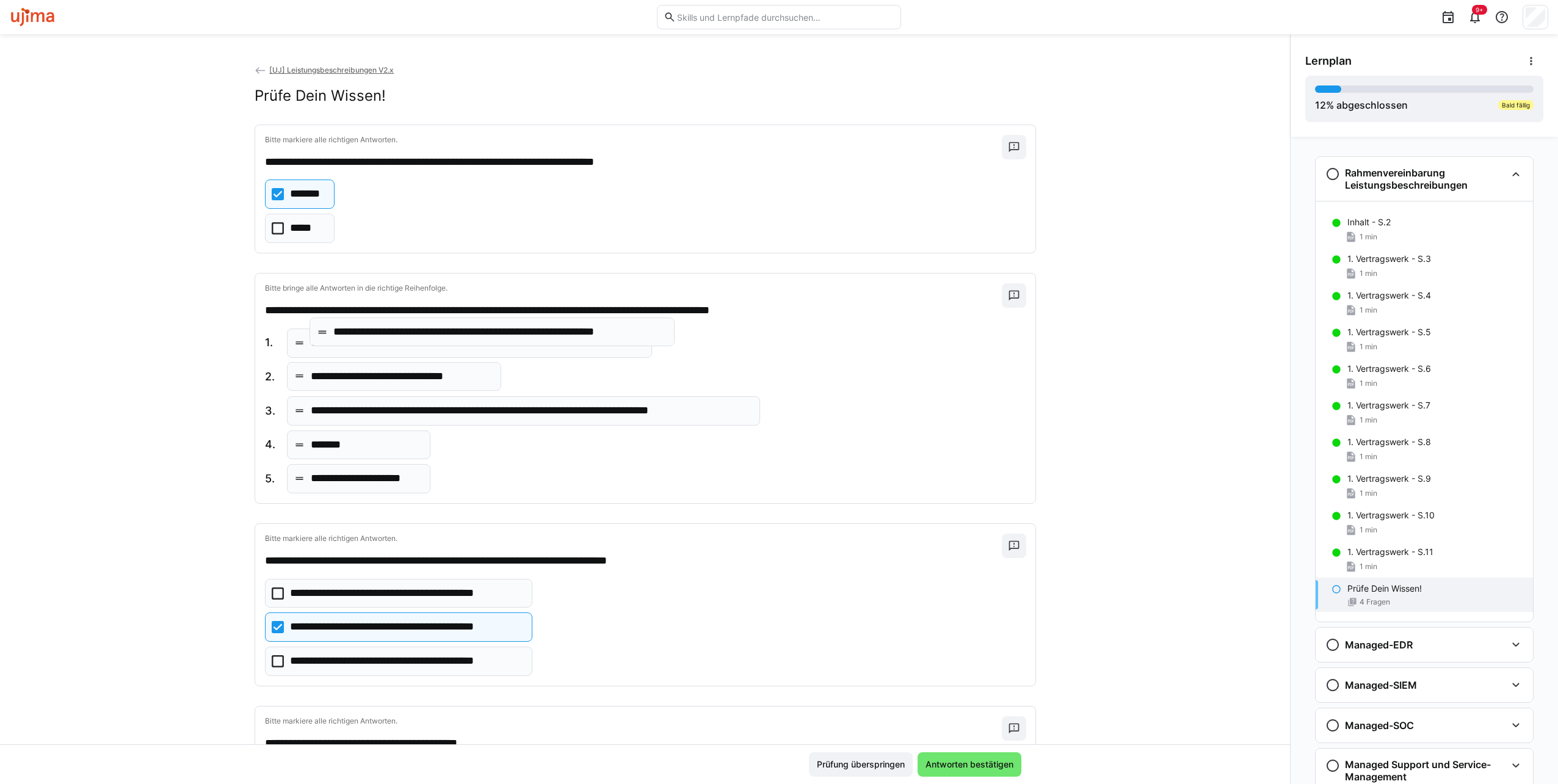
drag, startPoint x: 372, startPoint y: 376, endPoint x: 401, endPoint y: 333, distance: 51.9
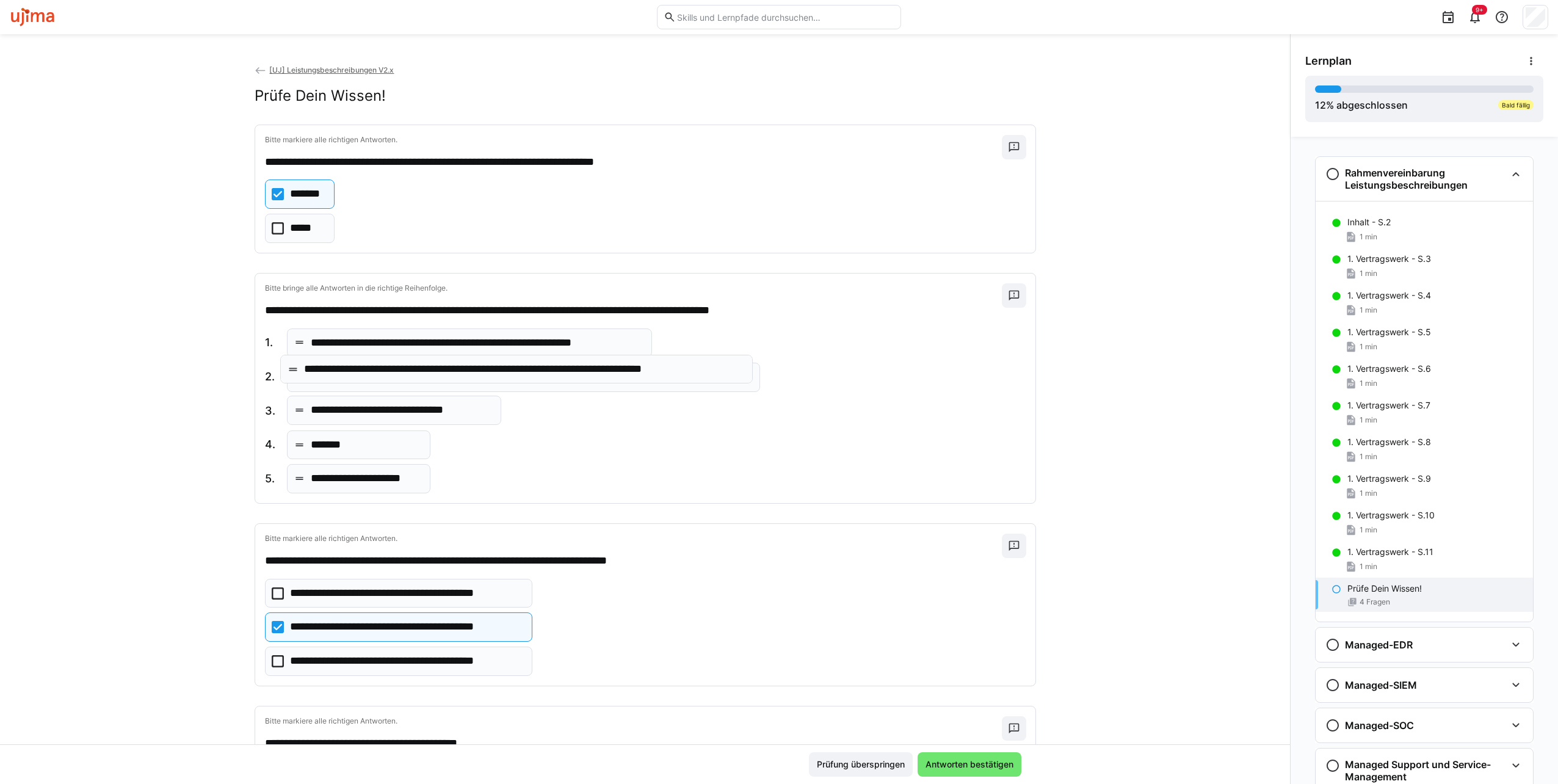
drag, startPoint x: 449, startPoint y: 408, endPoint x: 449, endPoint y: 369, distance: 39.0
drag, startPoint x: 360, startPoint y: 475, endPoint x: 361, endPoint y: 440, distance: 35.0
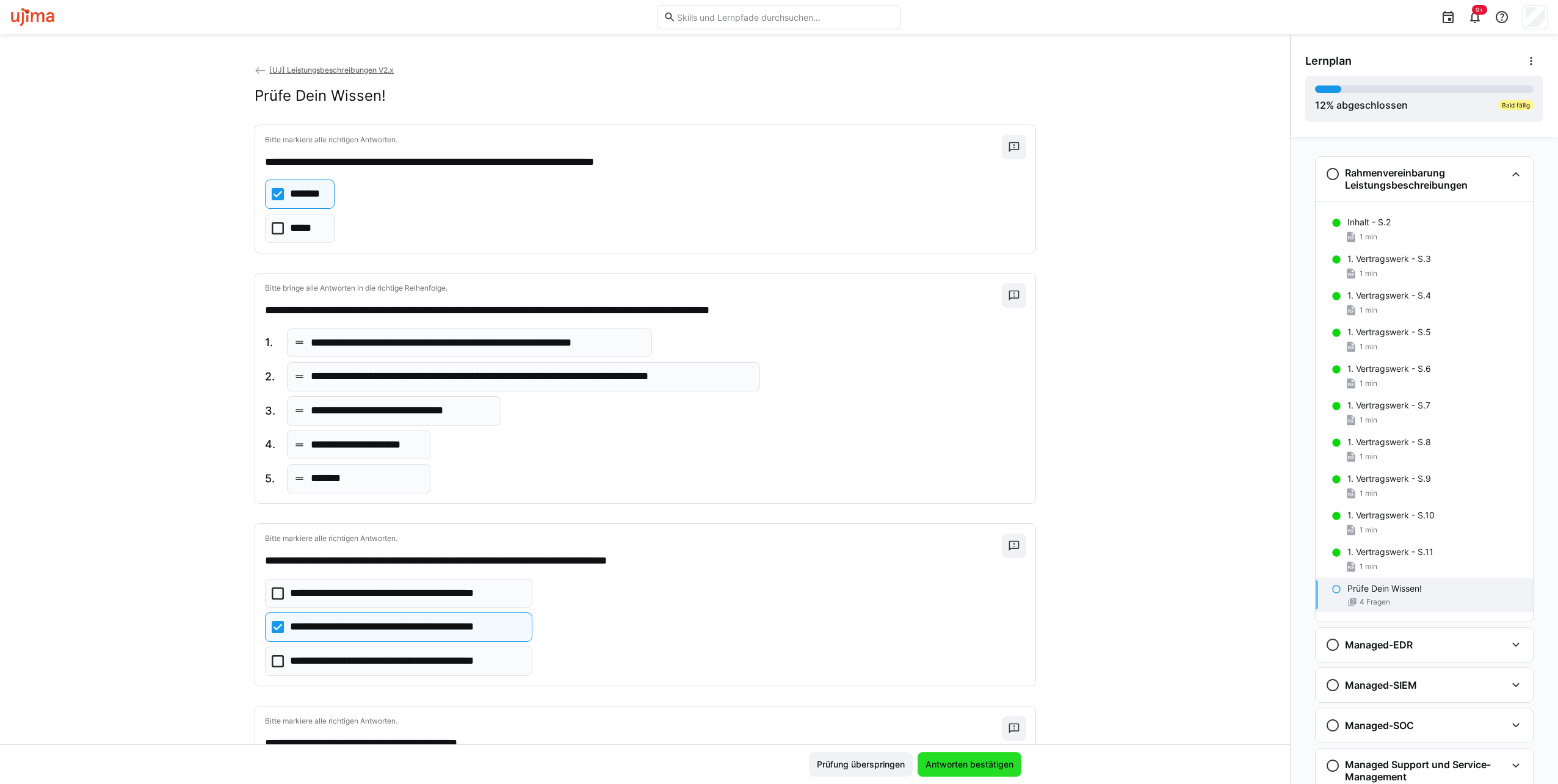
click at [971, 763] on span "Antworten bestätigen" at bounding box center [969, 764] width 92 height 13
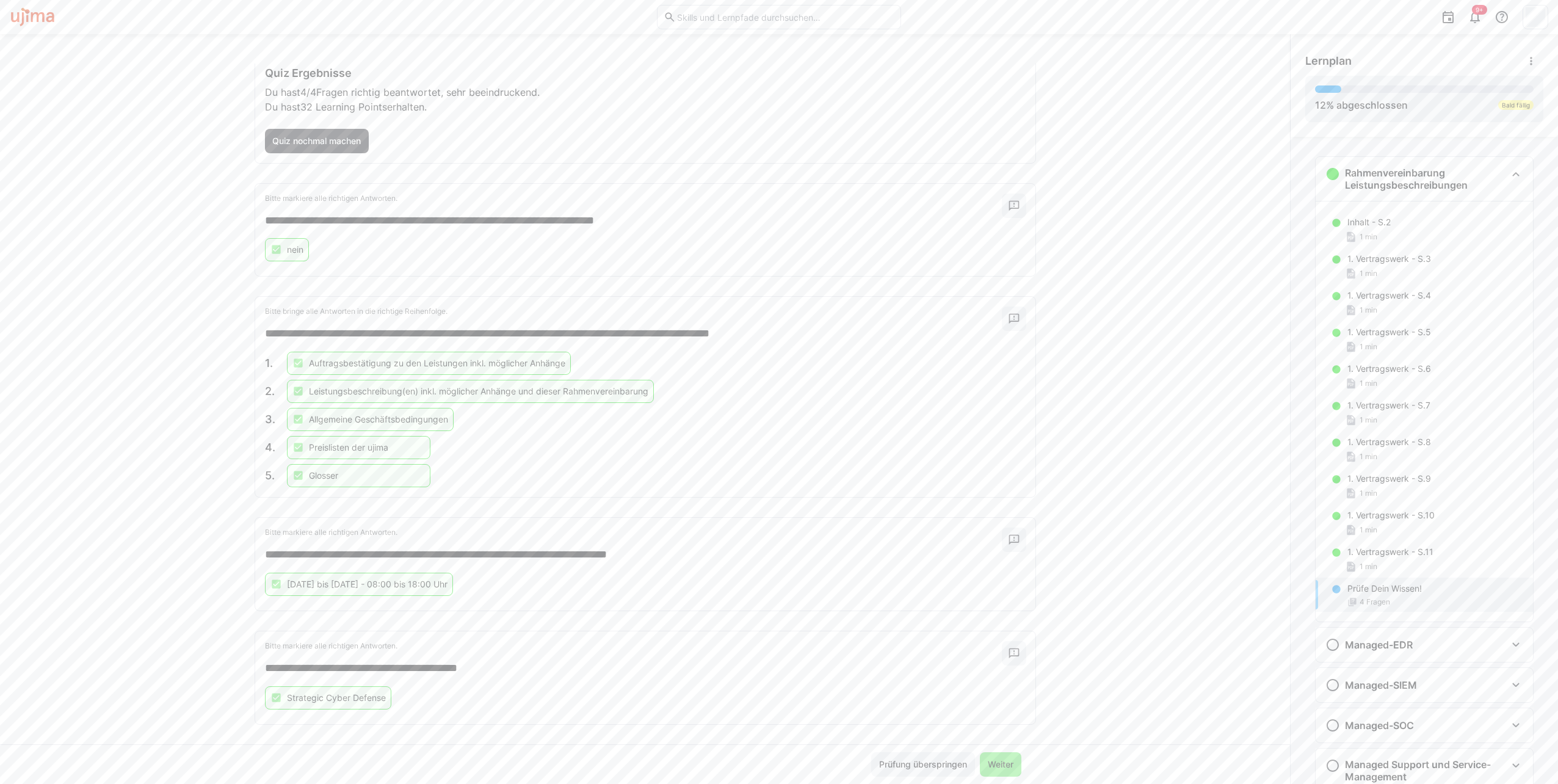
scroll to position [71, 0]
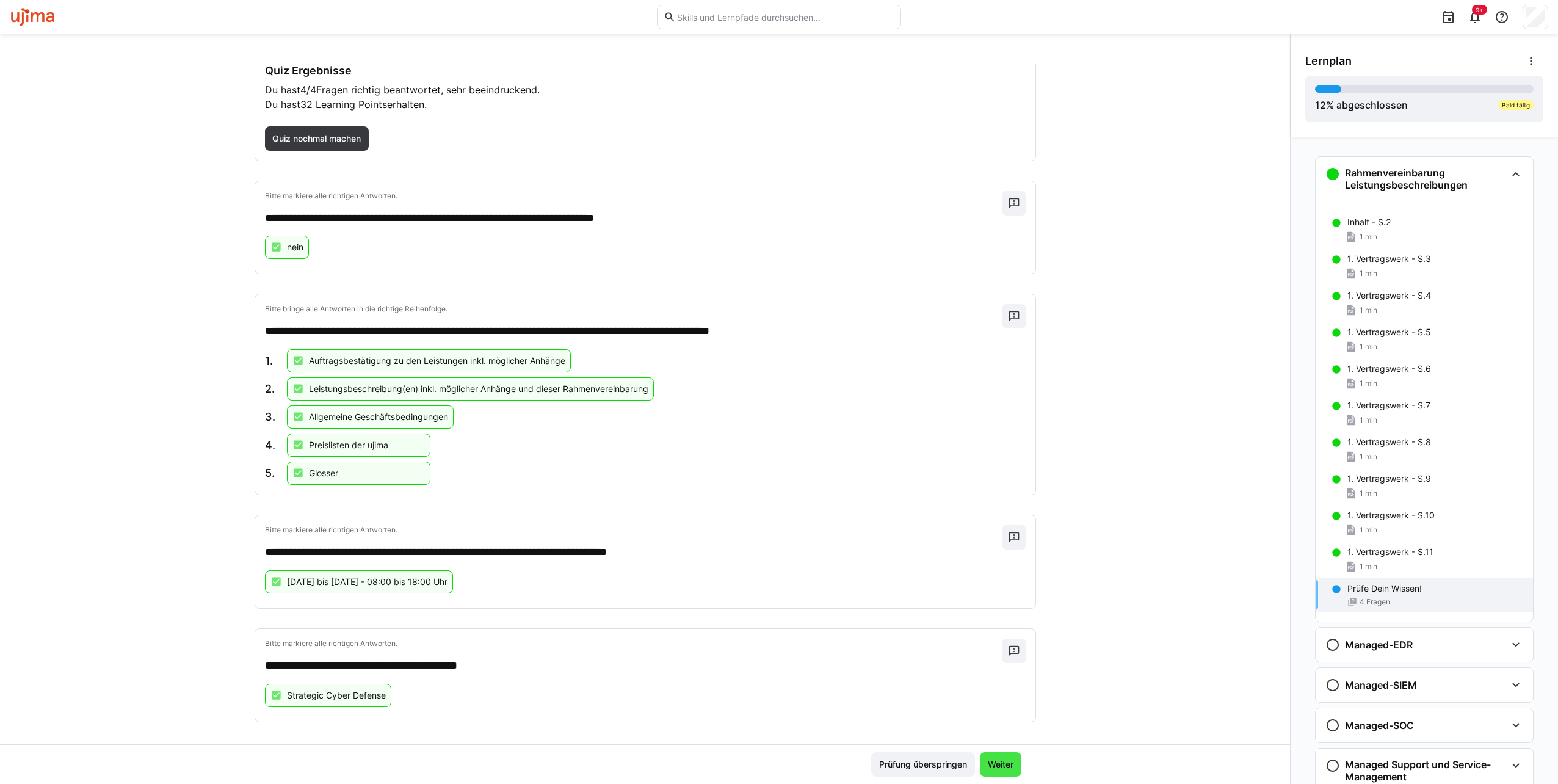
click at [997, 768] on span "Weiter" at bounding box center [1000, 764] width 29 height 13
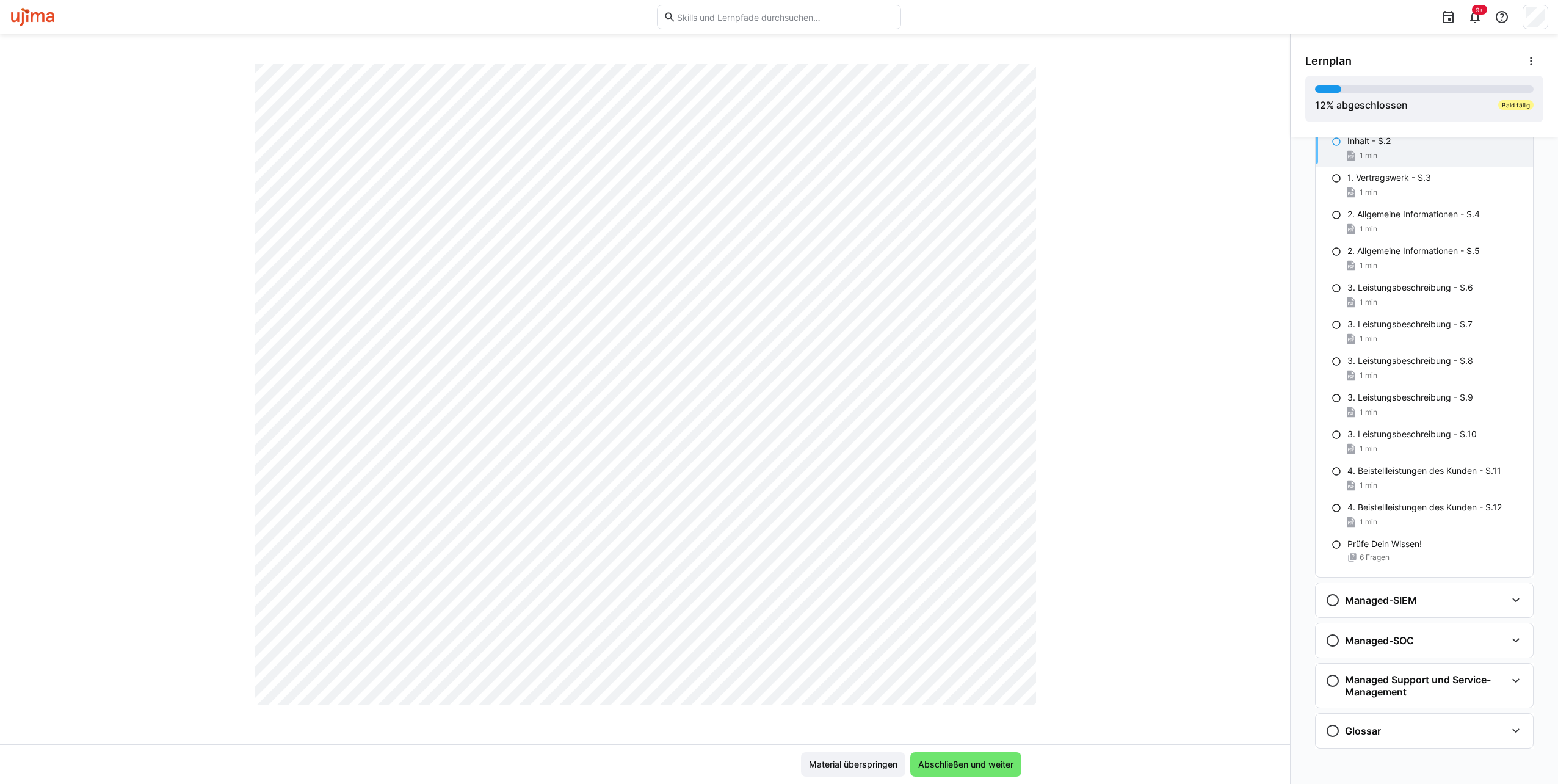
scroll to position [305, 0]
click at [963, 763] on span "Abschließen und weiter" at bounding box center [965, 764] width 99 height 13
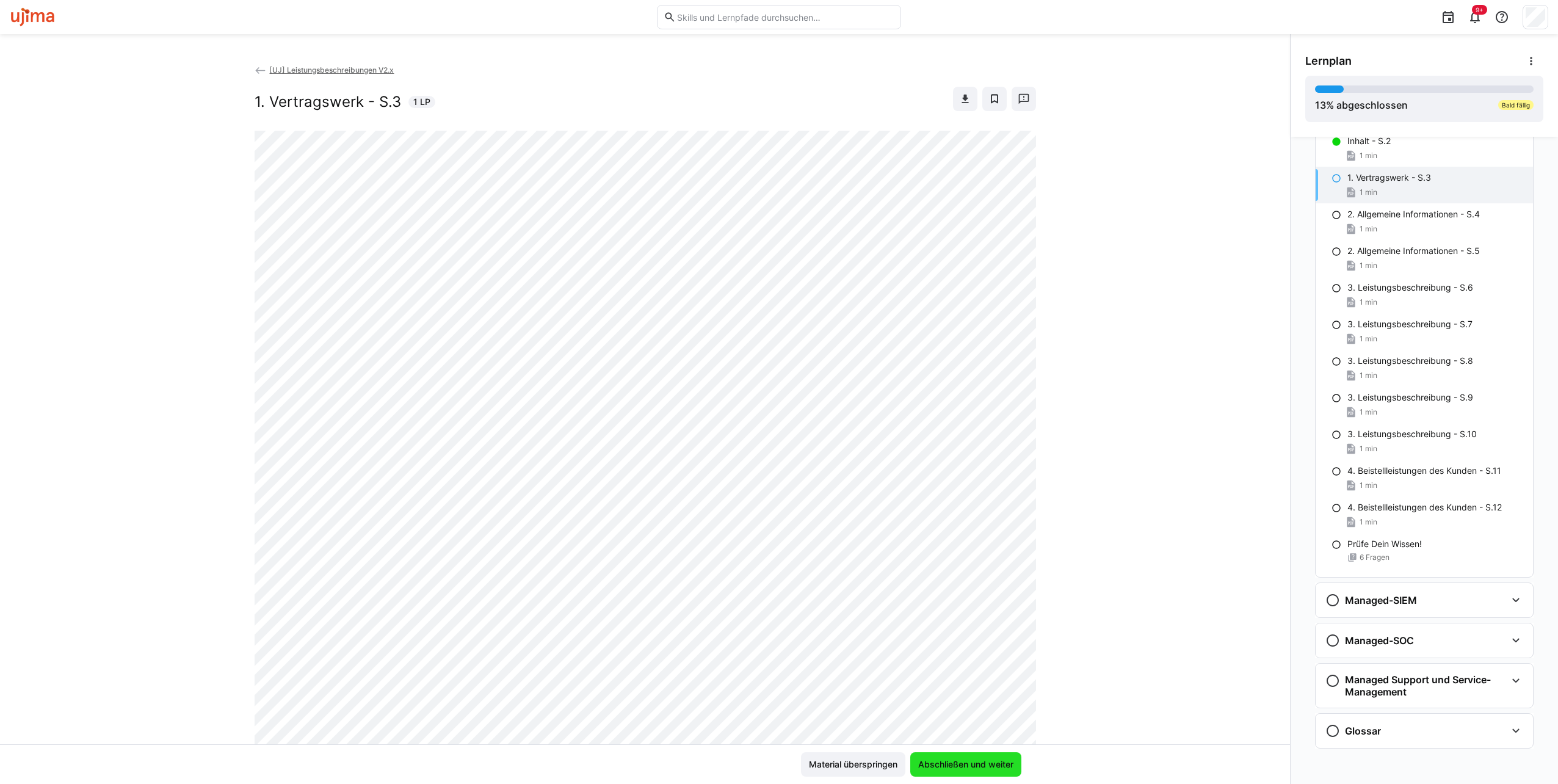
click at [953, 759] on span "Abschließen und weiter" at bounding box center [965, 764] width 99 height 13
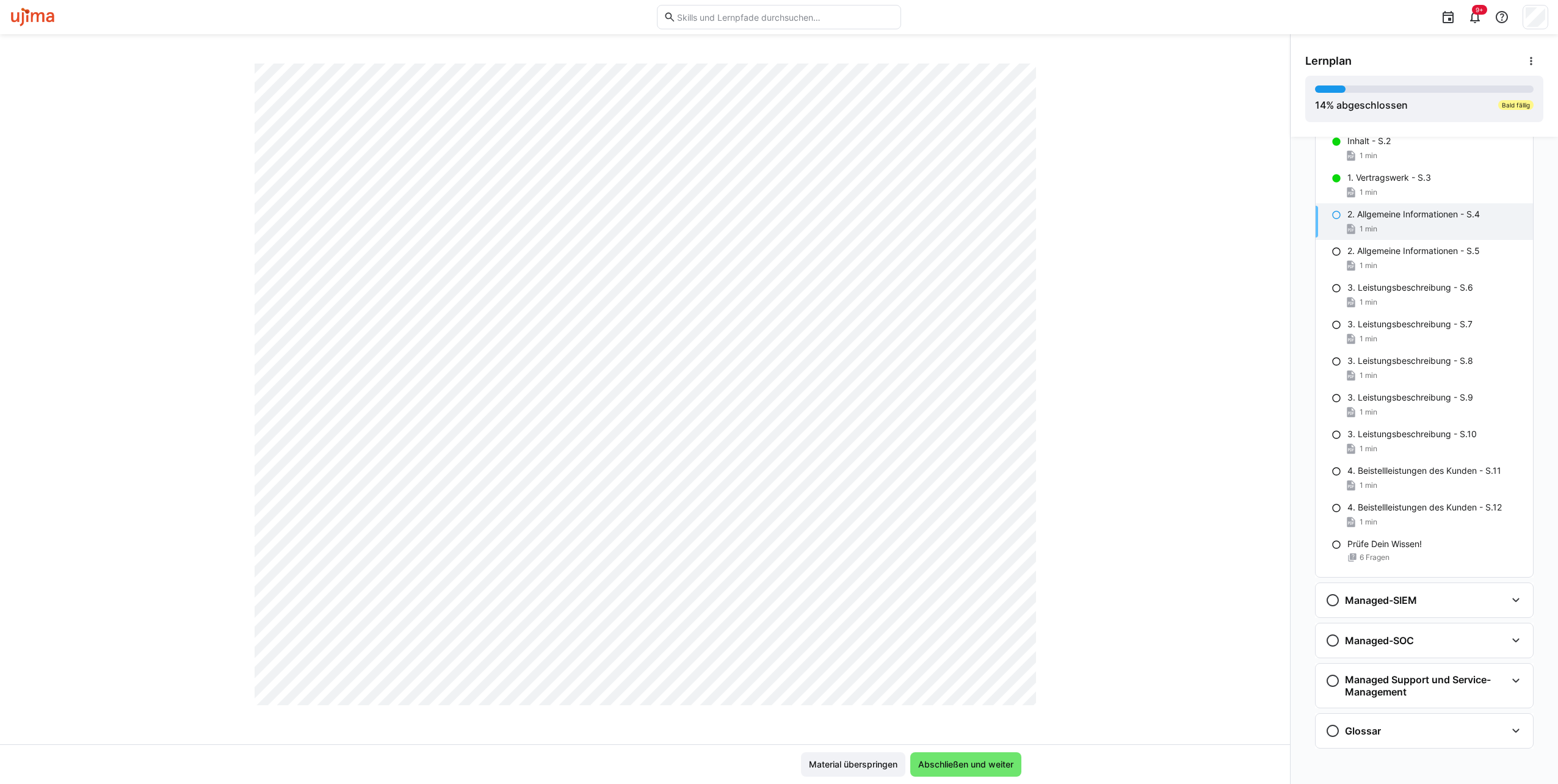
scroll to position [495, 0]
click at [990, 764] on span "Abschließen und weiter" at bounding box center [965, 764] width 99 height 13
click at [971, 769] on span "Abschließen und weiter" at bounding box center [965, 764] width 99 height 13
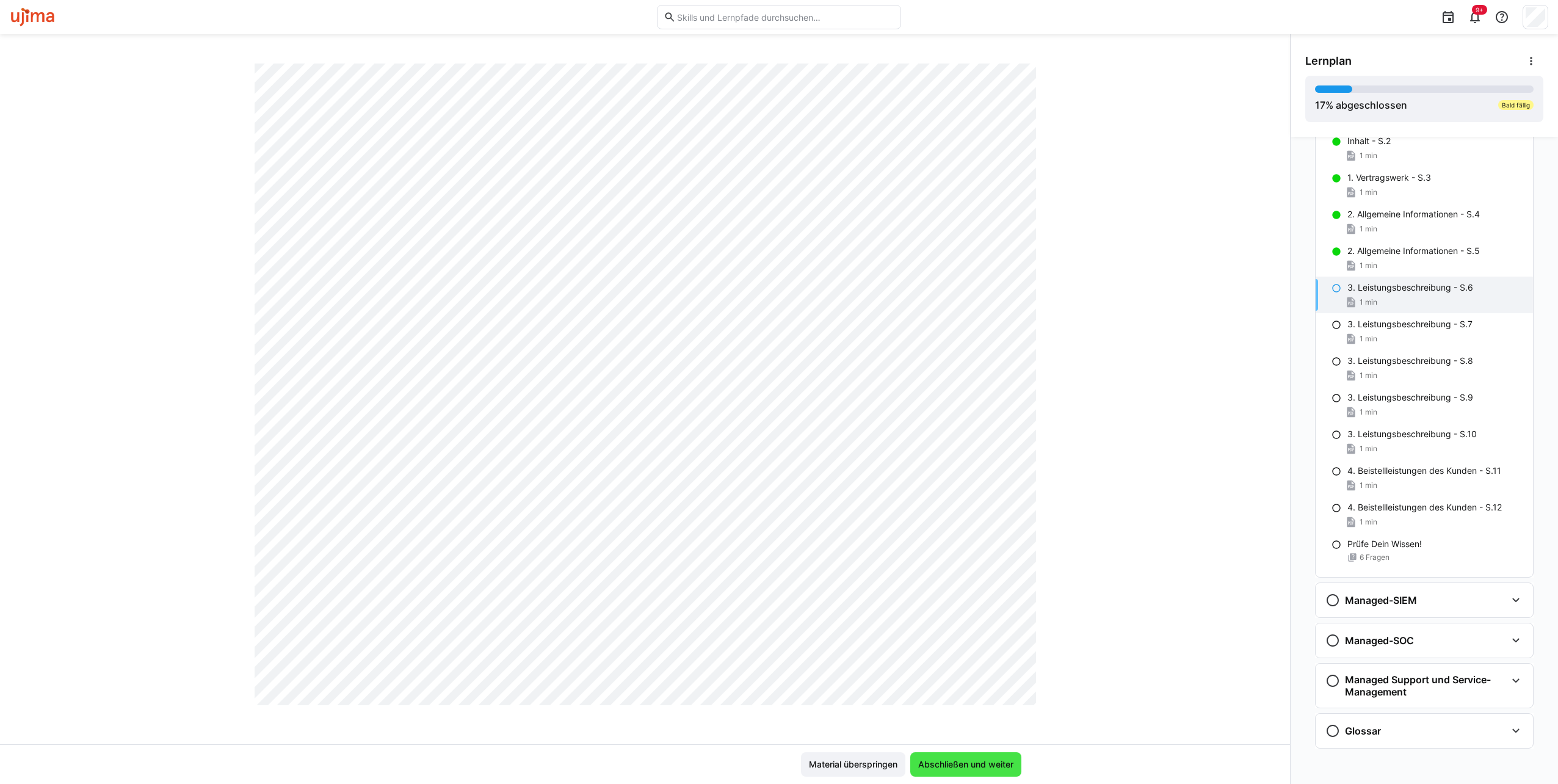
click at [999, 762] on span "Abschließen und weiter" at bounding box center [965, 764] width 99 height 13
click at [968, 762] on span "Abschließen und weiter" at bounding box center [965, 764] width 99 height 13
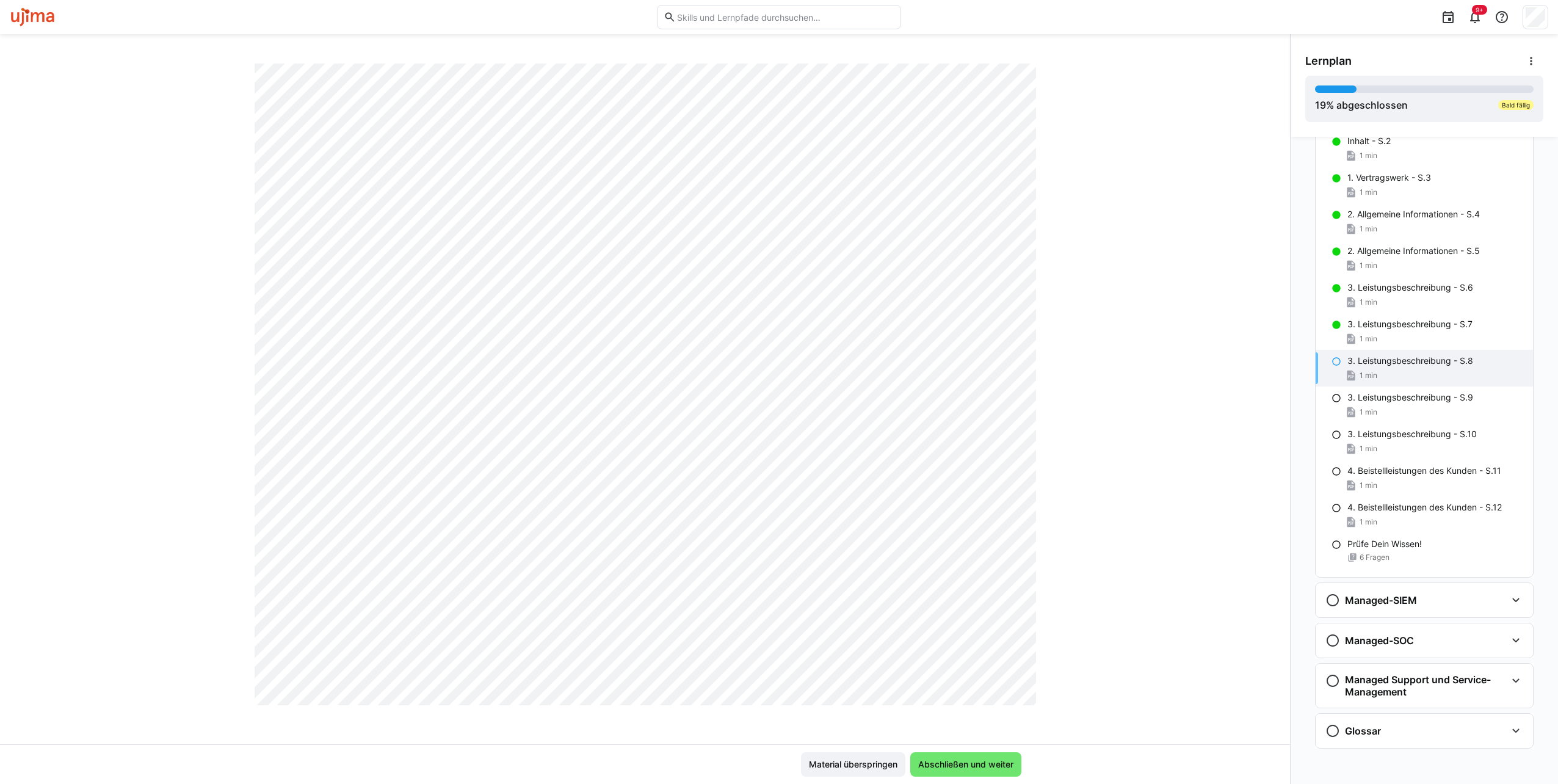
scroll to position [488, 0]
click at [952, 759] on span "Abschließen und weiter" at bounding box center [965, 764] width 99 height 13
